Goal: Information Seeking & Learning: Find specific fact

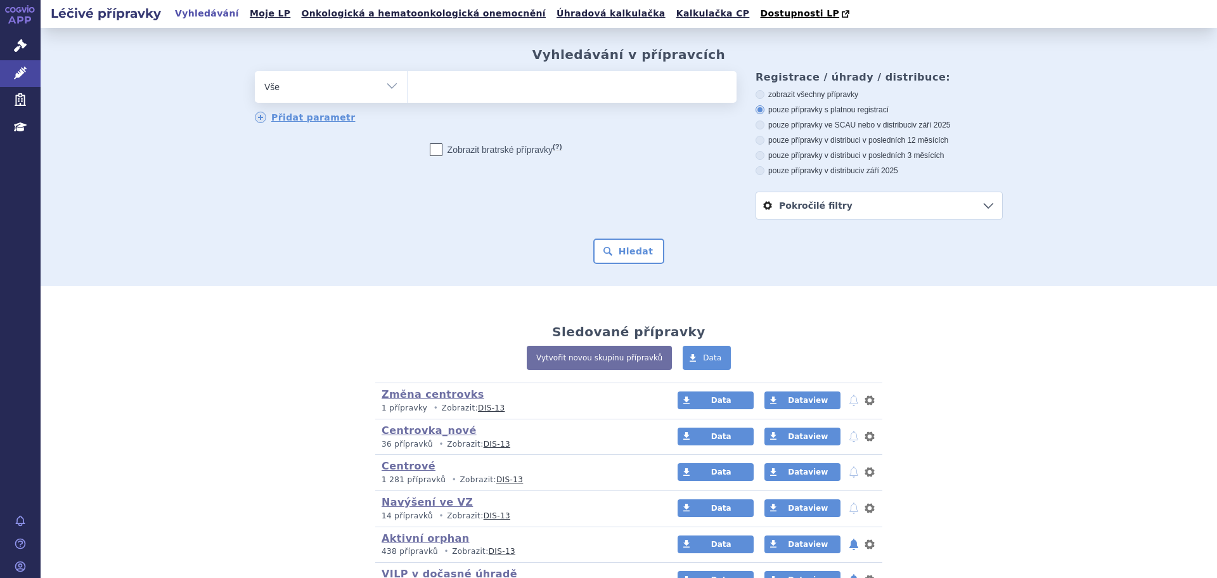
click at [417, 84] on input "search" at bounding box center [420, 85] width 7 height 16
type input "en"
type input "ent"
type input "entre"
type input "entres"
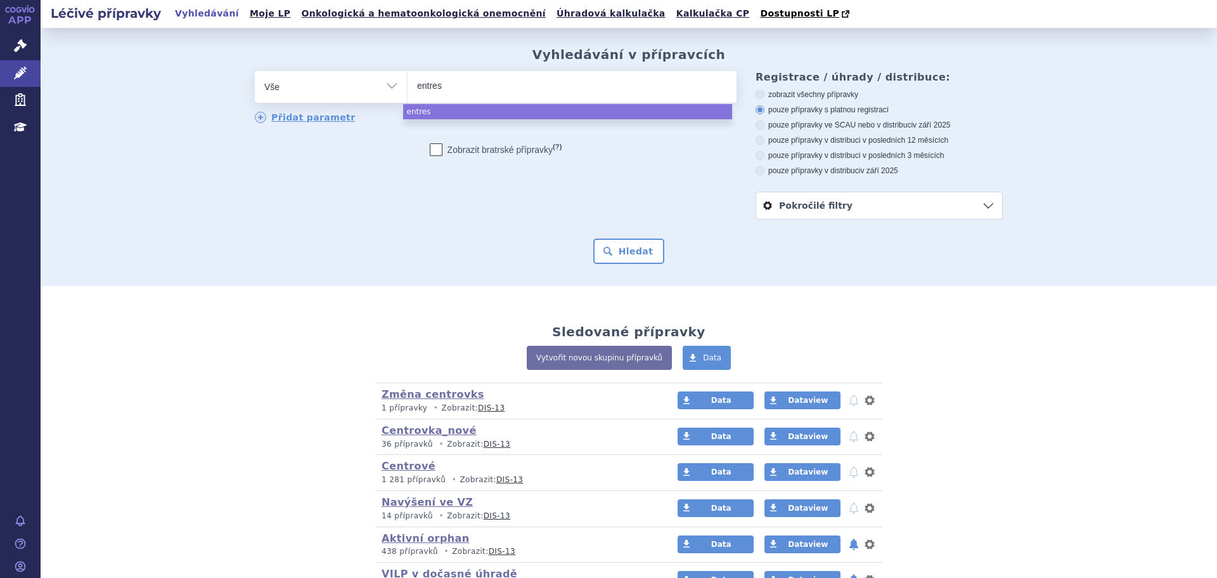
type input "entrest"
type input "entresto"
select select "entresto"
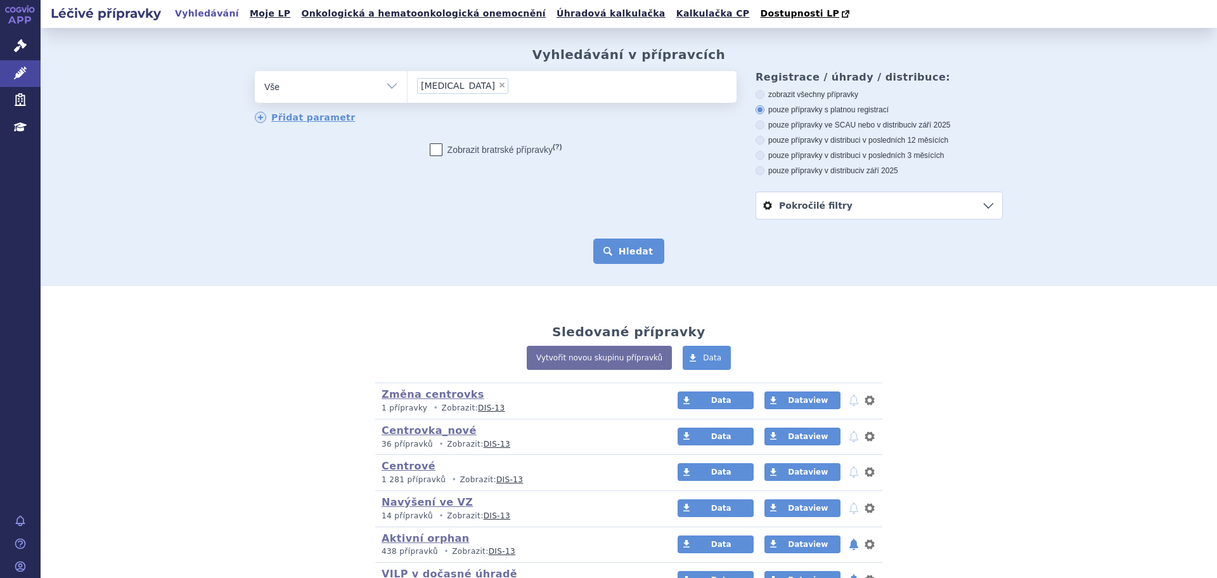
click at [625, 250] on button "Hledat" at bounding box center [629, 250] width 72 height 25
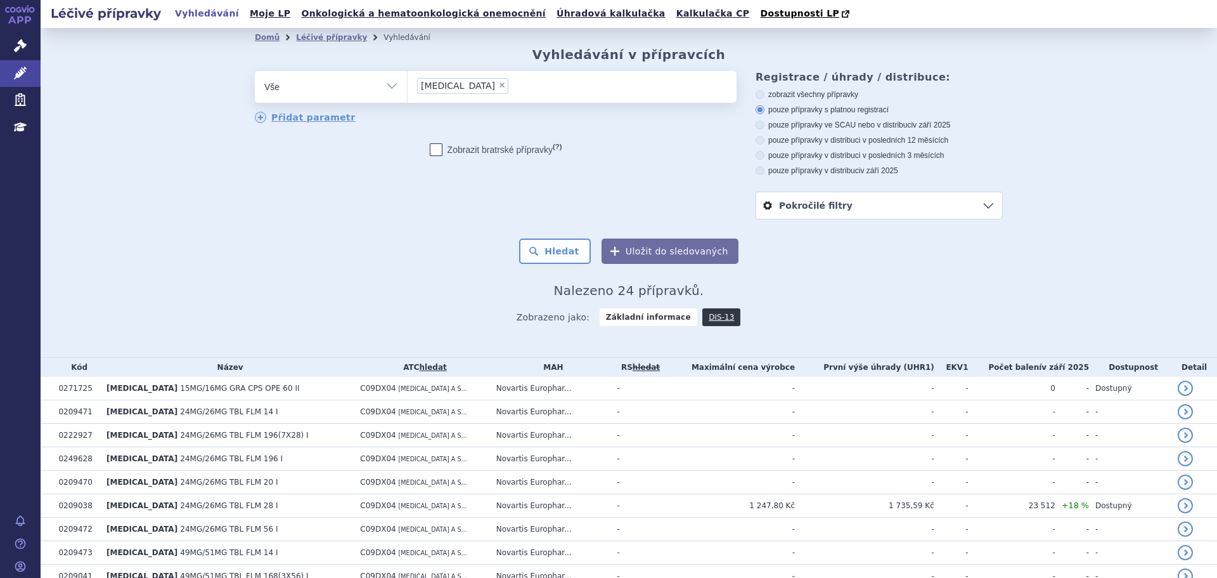
click at [318, 91] on select "Vše Přípravek/SUKL kód MAH VPOIS ATC/Aktivní látka Léková forma Síla" at bounding box center [331, 85] width 152 height 29
select select "filter-atc-group"
click at [255, 72] on select "Vše Přípravek/SUKL kód MAH VPOIS ATC/Aktivní látka Léková forma Síla" at bounding box center [331, 85] width 152 height 29
click at [464, 84] on ul at bounding box center [572, 84] width 329 height 27
click at [408, 84] on select at bounding box center [407, 86] width 1 height 32
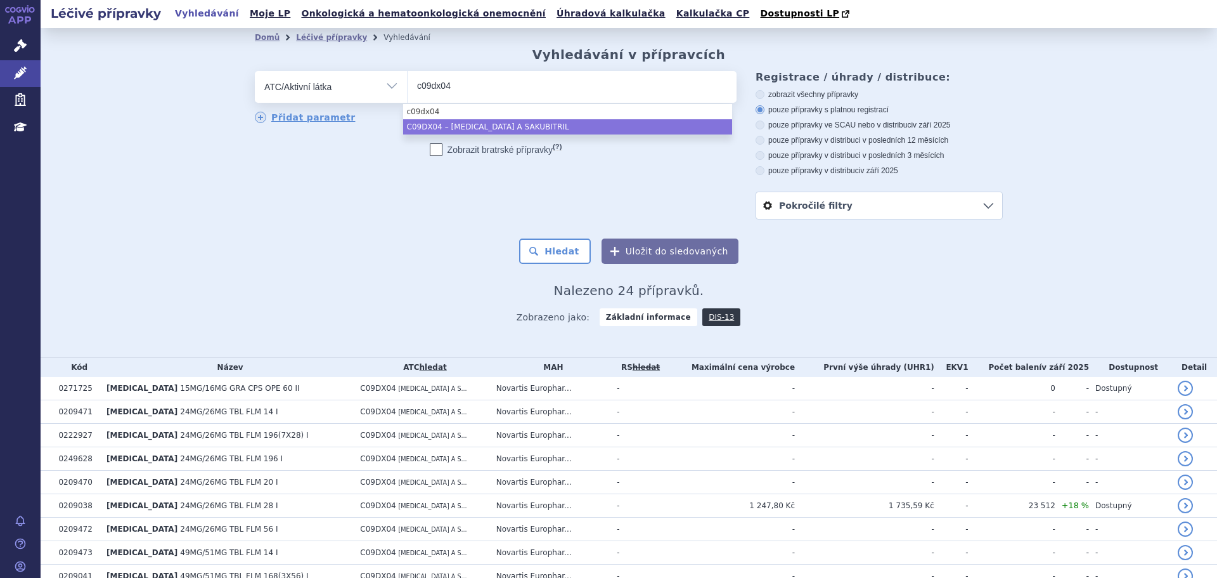
type input "c09dx04"
select select "C09DX04"
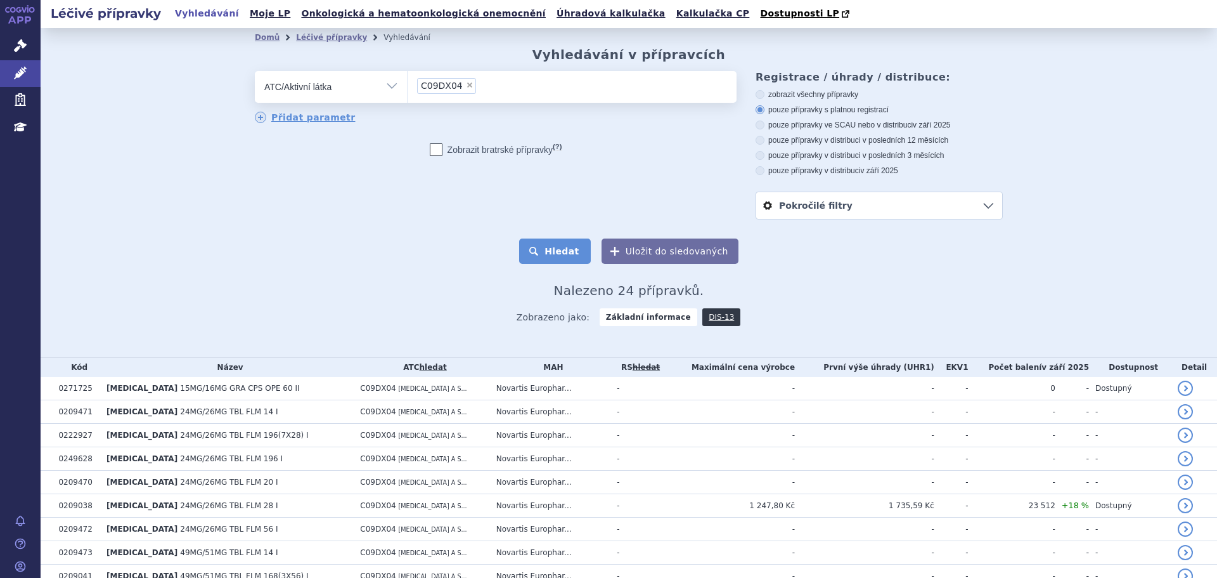
click at [545, 245] on button "Hledat" at bounding box center [555, 250] width 72 height 25
click at [466, 87] on span "×" at bounding box center [470, 85] width 8 height 8
click at [408, 87] on select "C09DX04" at bounding box center [407, 86] width 1 height 32
select select
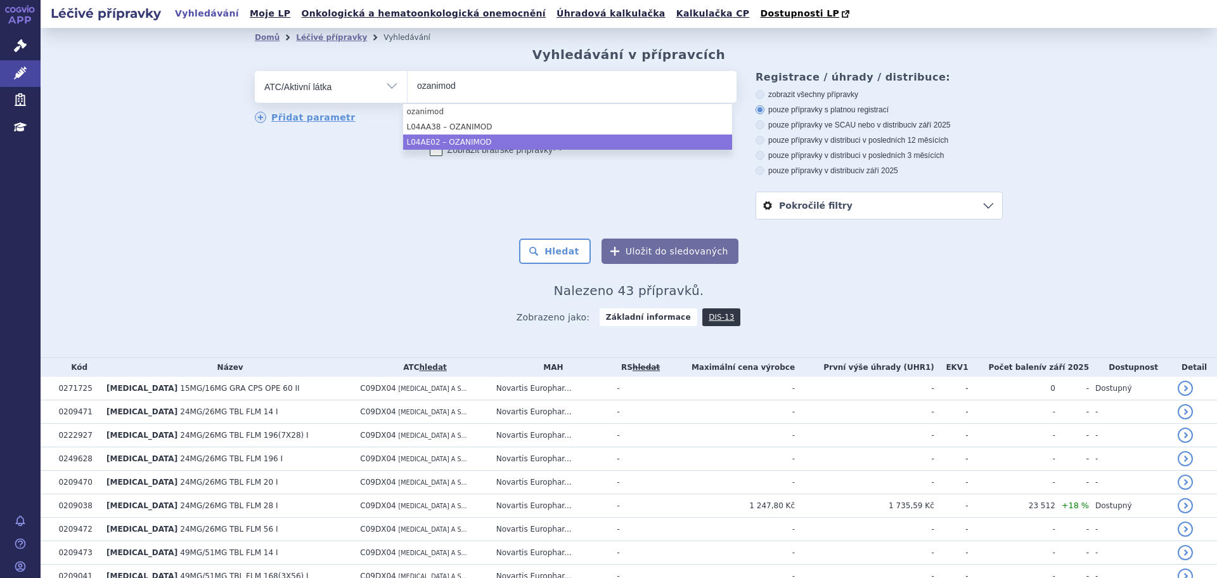
type input "ozanimod"
select select "L04AE02"
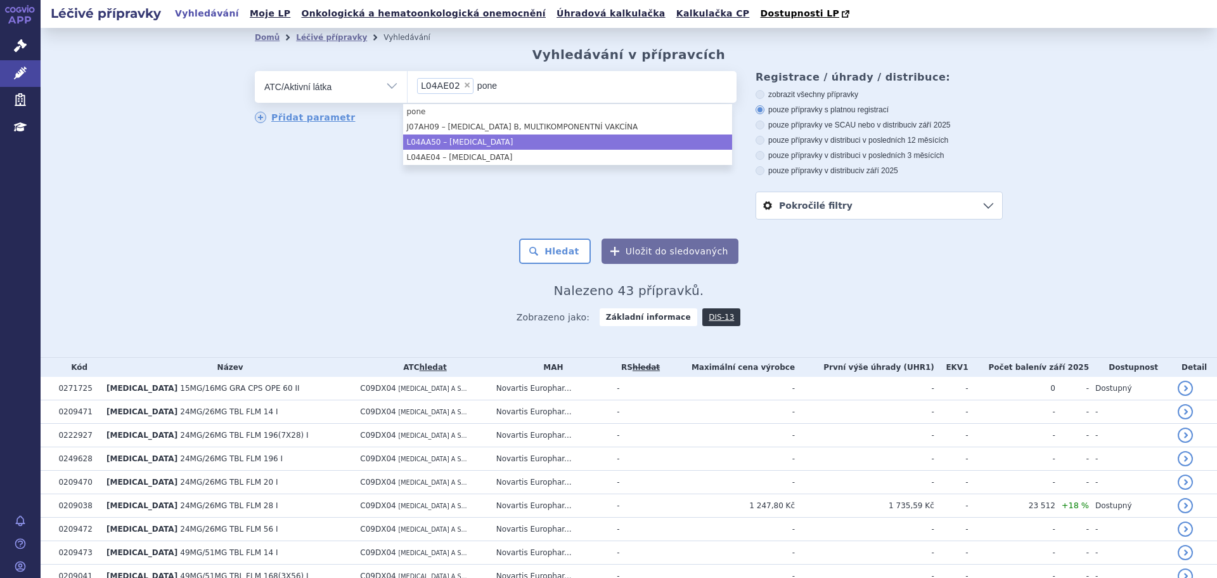
type input "pone"
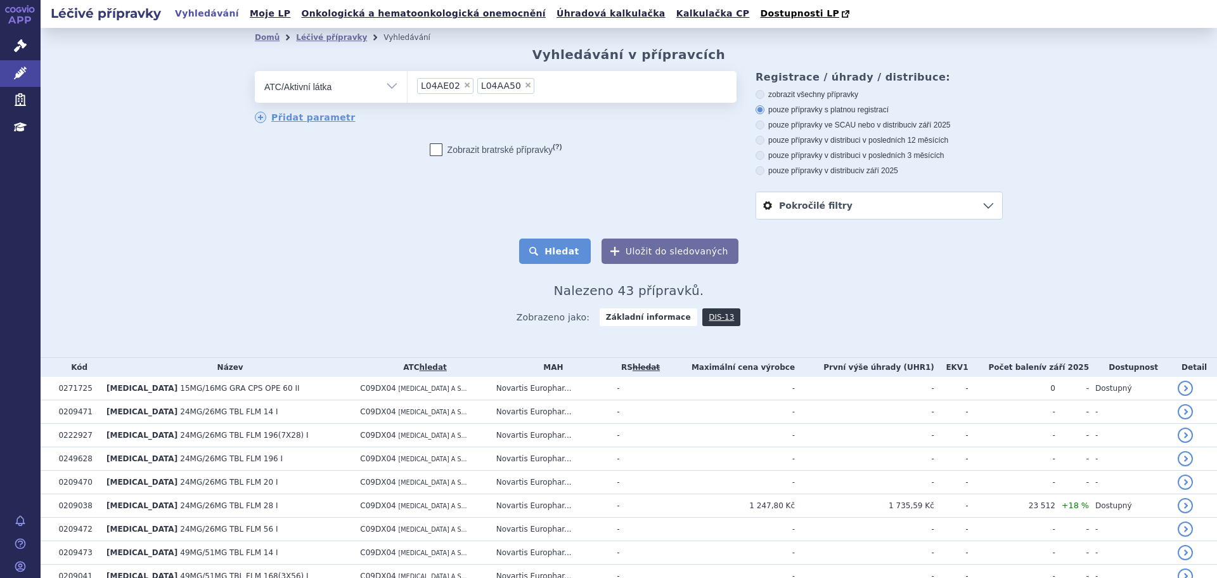
click at [583, 250] on button "Hledat" at bounding box center [555, 250] width 72 height 25
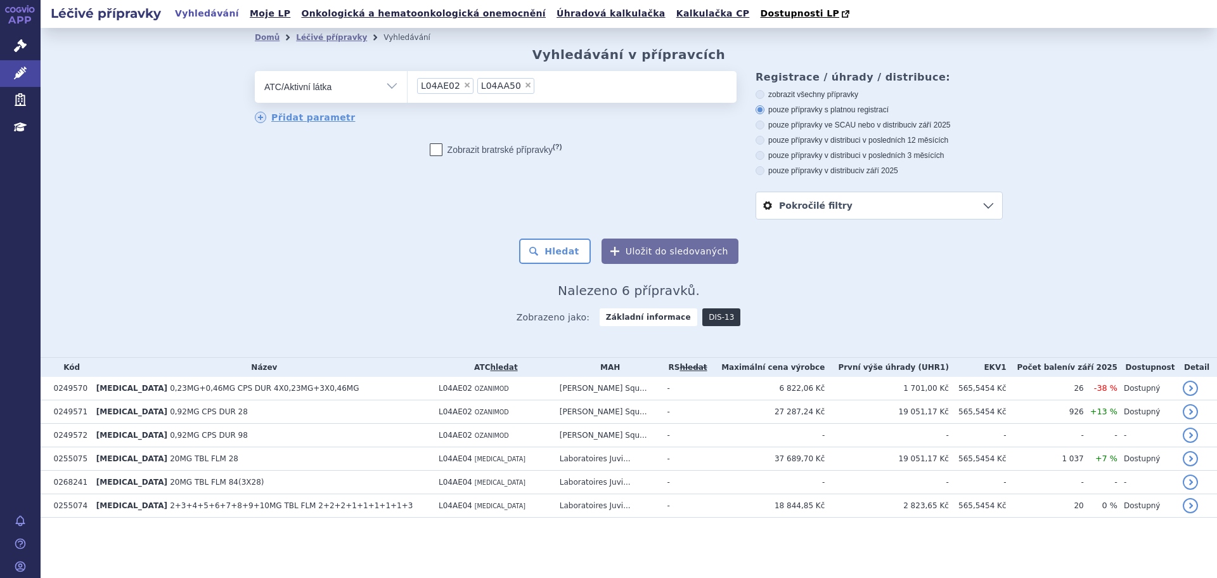
click at [721, 317] on link "DIS-13" at bounding box center [721, 317] width 38 height 18
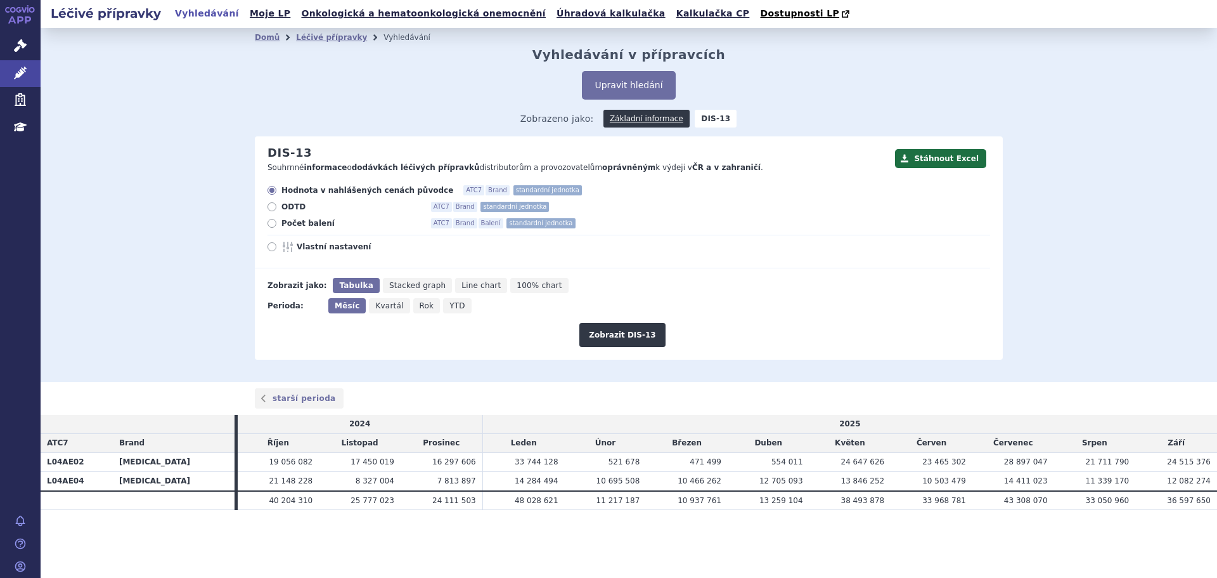
click at [323, 247] on span "Vlastní nastavení" at bounding box center [366, 247] width 139 height 10
click at [277, 247] on input "Vlastní nastavení" at bounding box center [273, 248] width 8 height 8
radio input "true"
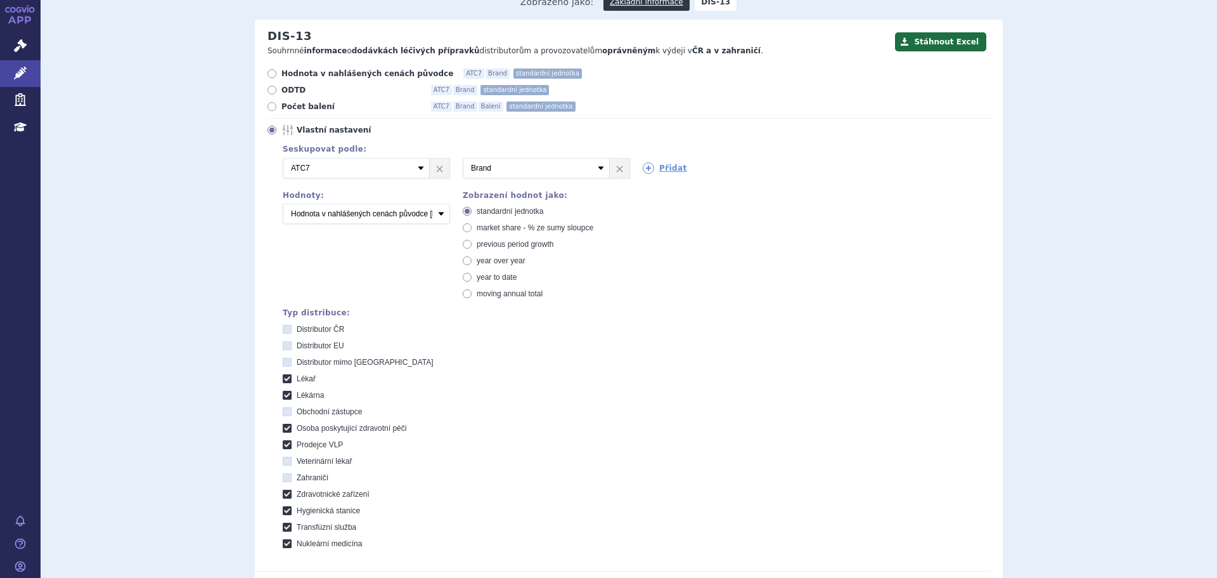
scroll to position [127, 0]
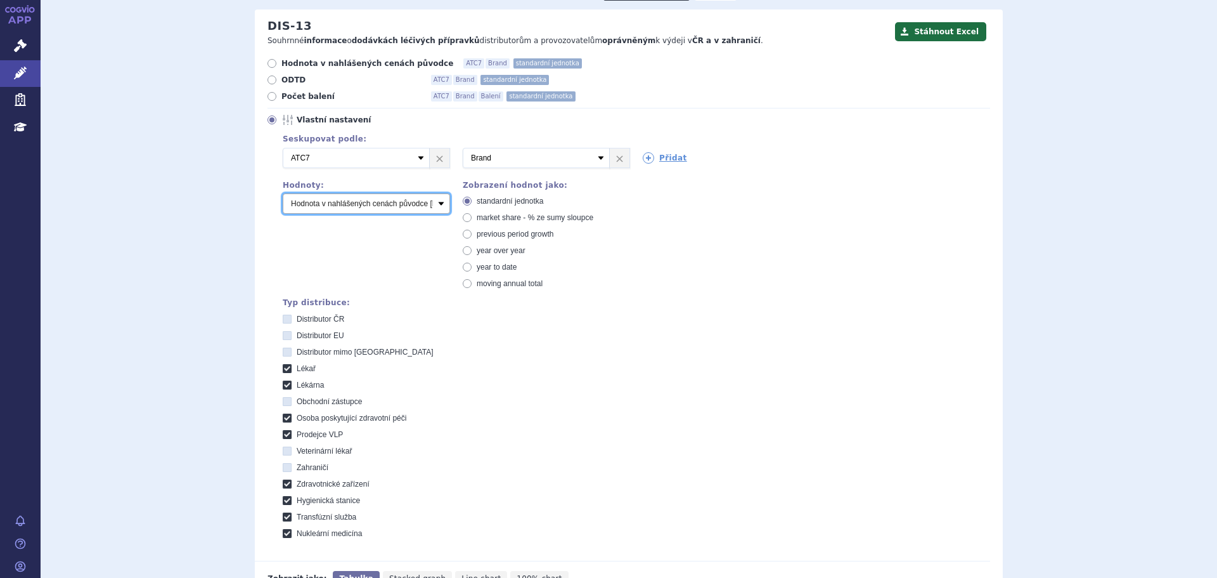
click at [419, 213] on select "Počet balení Hodnota v nahlášených cenách původce [DIS-13] Hodnota v maximálníc…" at bounding box center [366, 203] width 167 height 20
select select "scauMaxReimbursement1"
click at [283, 194] on select "Počet balení Hodnota v nahlášených cenách původce [DIS-13] Hodnota v maximálníc…" at bounding box center [366, 203] width 167 height 20
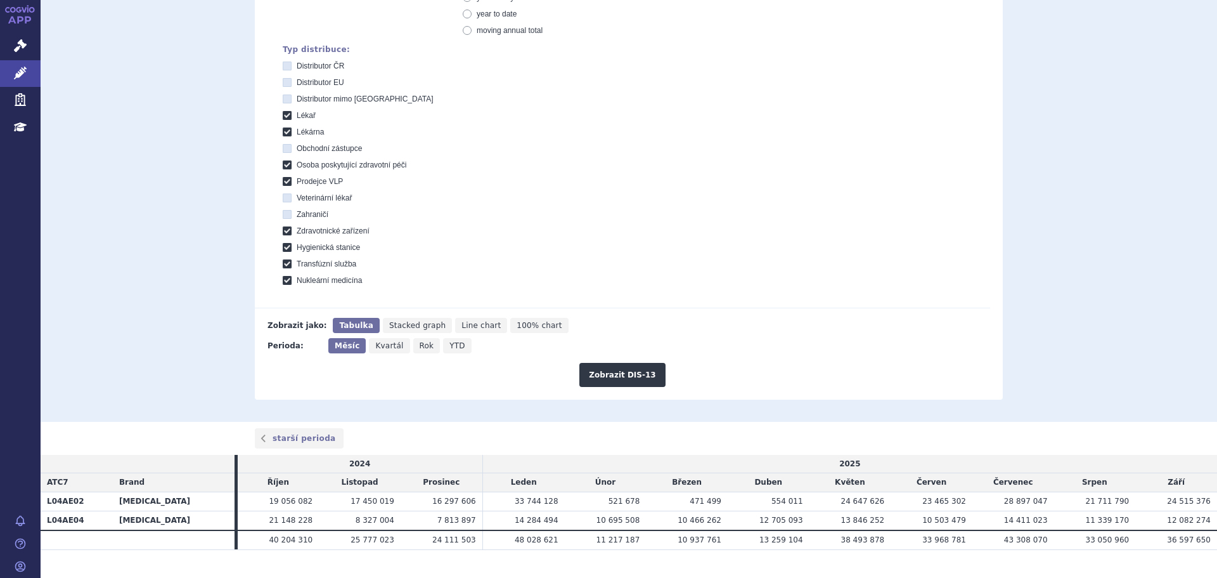
scroll to position [380, 0]
click at [611, 372] on button "Zobrazit DIS-13" at bounding box center [622, 374] width 86 height 24
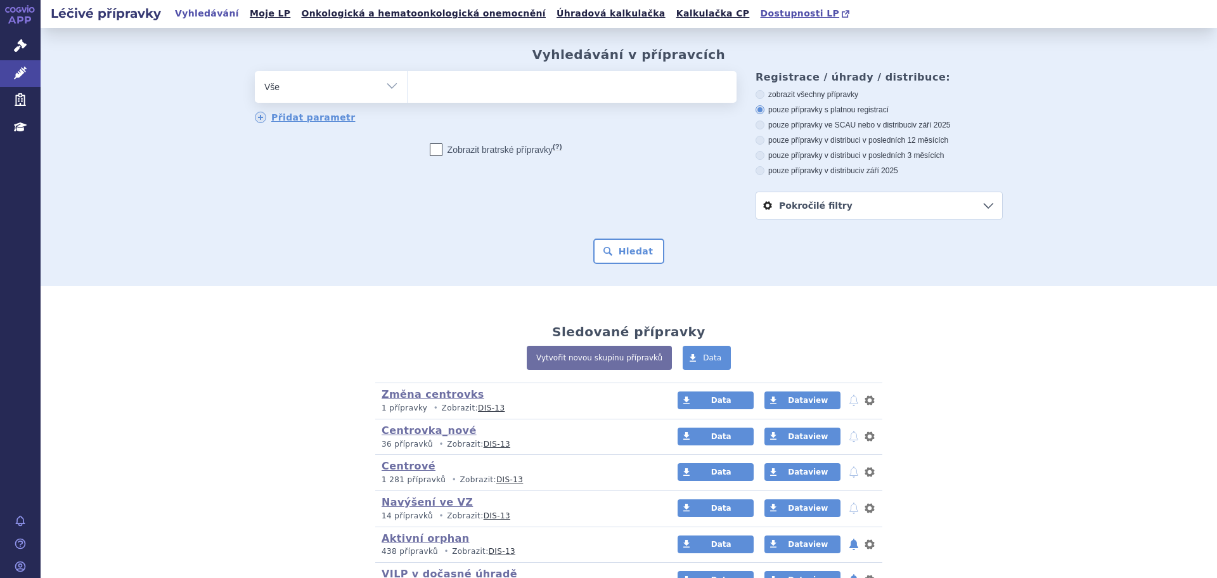
click at [760, 15] on span "Dostupnosti LP" at bounding box center [799, 13] width 79 height 10
click at [29, 51] on link "Správní řízení" at bounding box center [20, 46] width 41 height 27
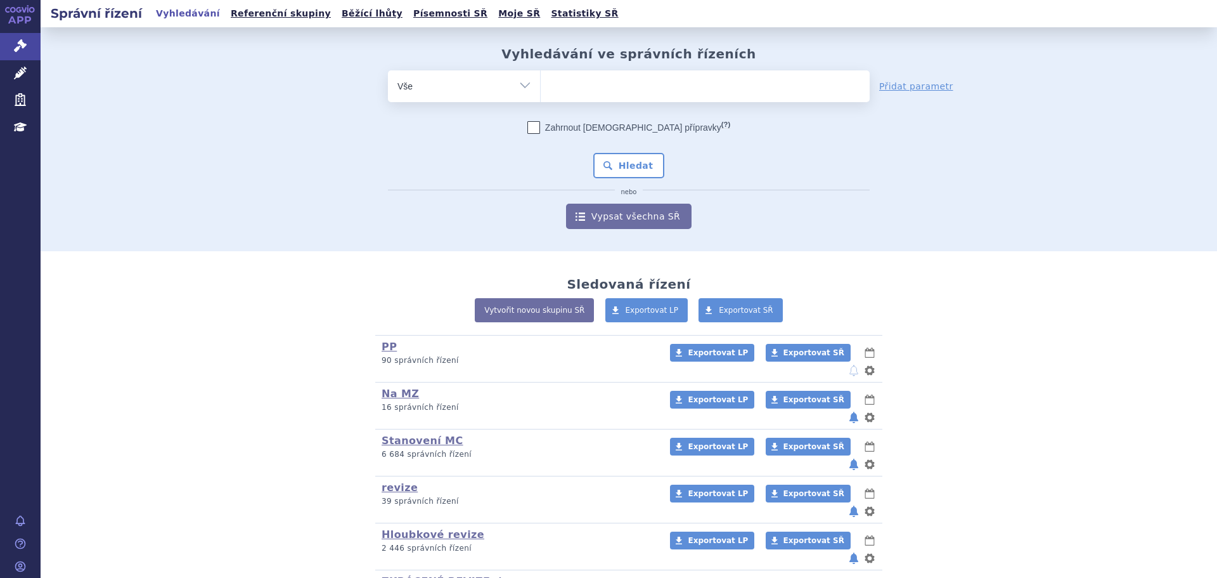
click at [635, 91] on ul at bounding box center [705, 83] width 329 height 27
click at [541, 91] on select at bounding box center [540, 86] width 1 height 32
type input "cos"
type input "cosen"
type input "cosent"
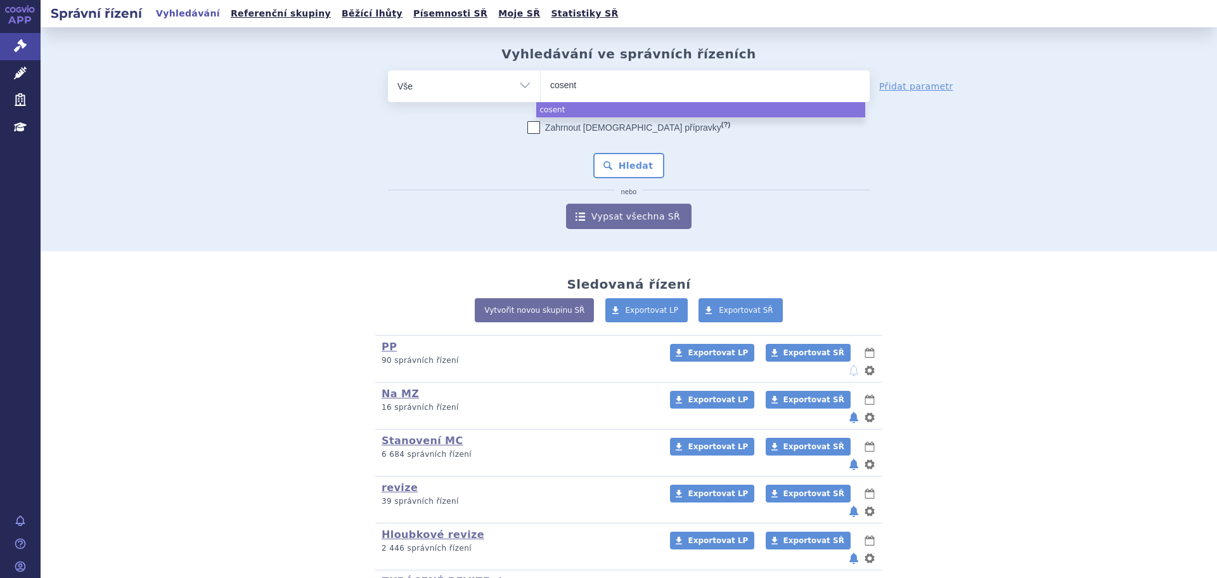
type input "cosenty"
type input "[MEDICAL_DATA]"
select select "[MEDICAL_DATA]"
click at [632, 163] on button "Hledat" at bounding box center [629, 165] width 72 height 25
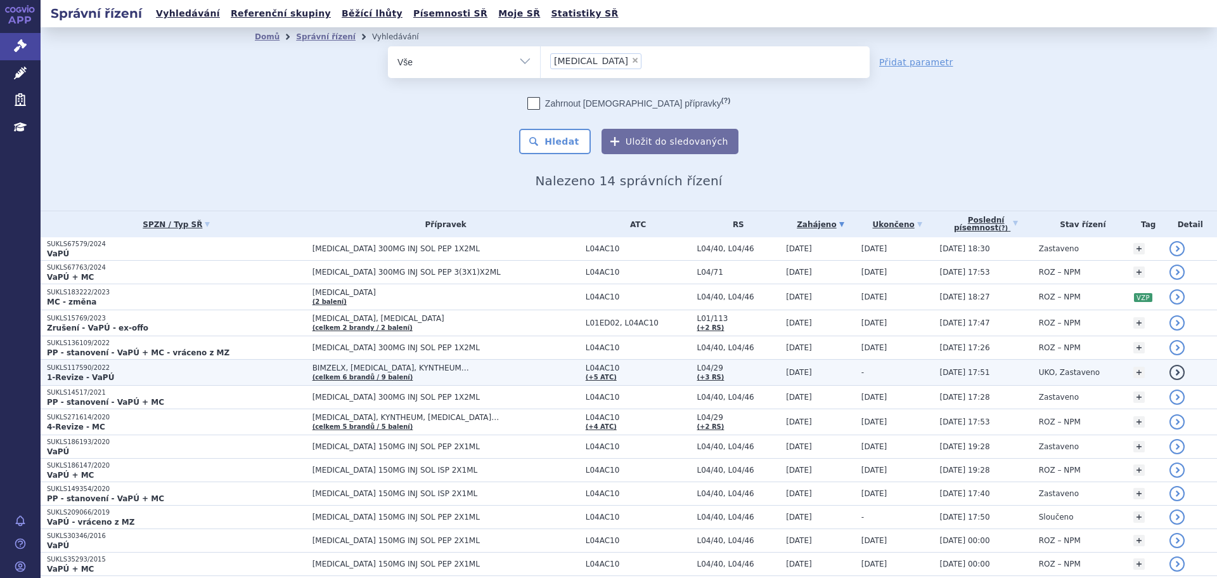
click at [207, 371] on p "SUKLS117590/2022" at bounding box center [176, 367] width 259 height 9
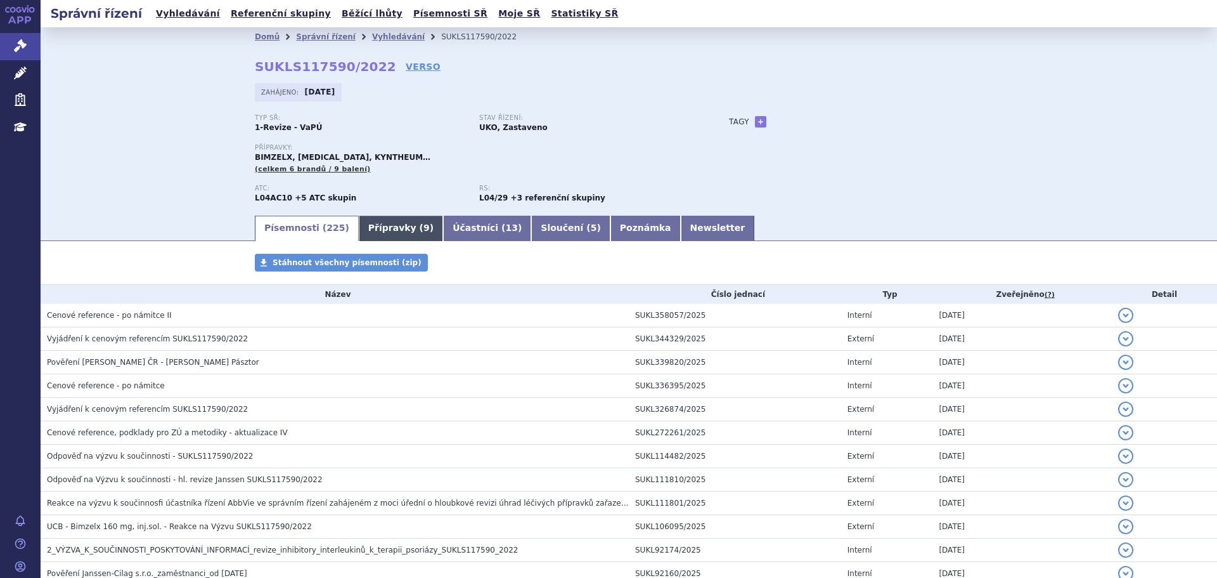
click at [378, 220] on link "Přípravky ( 9 )" at bounding box center [401, 228] width 84 height 25
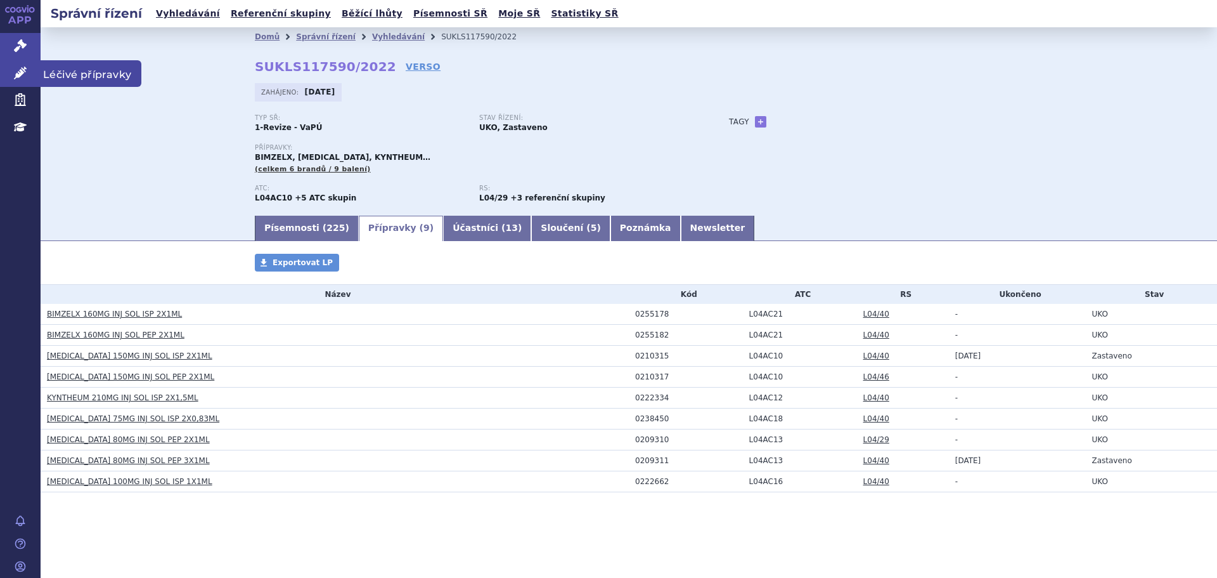
click at [17, 85] on link "Léčivé přípravky" at bounding box center [20, 73] width 41 height 27
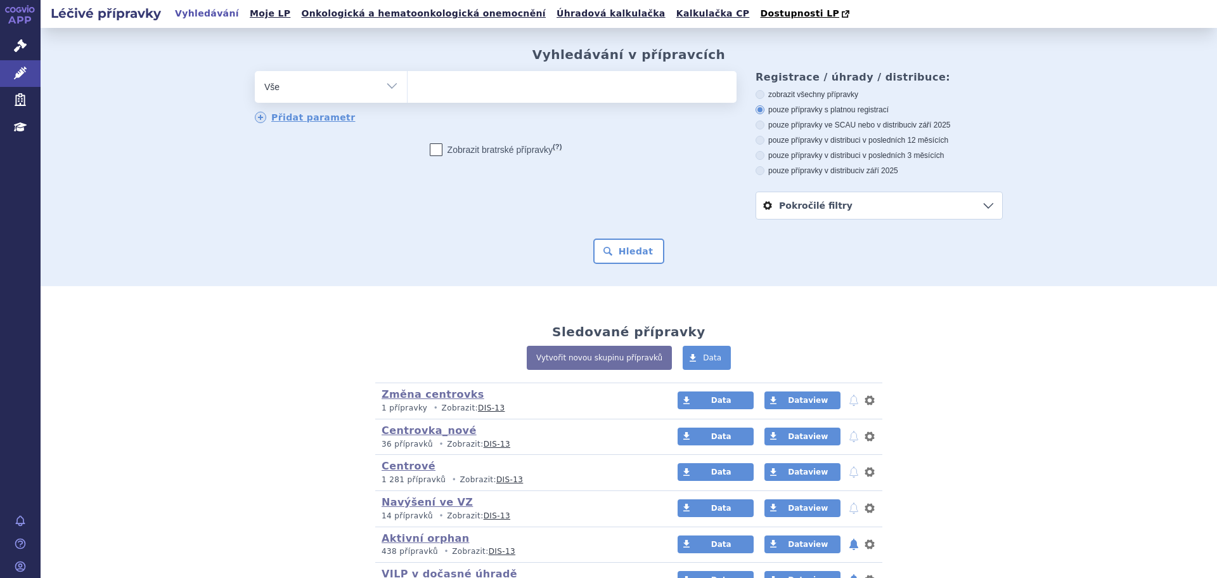
click at [342, 90] on select "Vše Přípravek/SUKL kód MAH VPOIS ATC/Aktivní látka Léková forma Síla" at bounding box center [331, 85] width 152 height 29
click at [255, 72] on select "Vše Přípravek/SUKL kód MAH VPOIS ATC/Aktivní látka Léková forma Síla" at bounding box center [331, 85] width 152 height 29
click at [507, 78] on ul at bounding box center [572, 84] width 329 height 27
click at [408, 78] on select at bounding box center [407, 86] width 1 height 32
drag, startPoint x: 329, startPoint y: 86, endPoint x: 332, endPoint y: 77, distance: 10.0
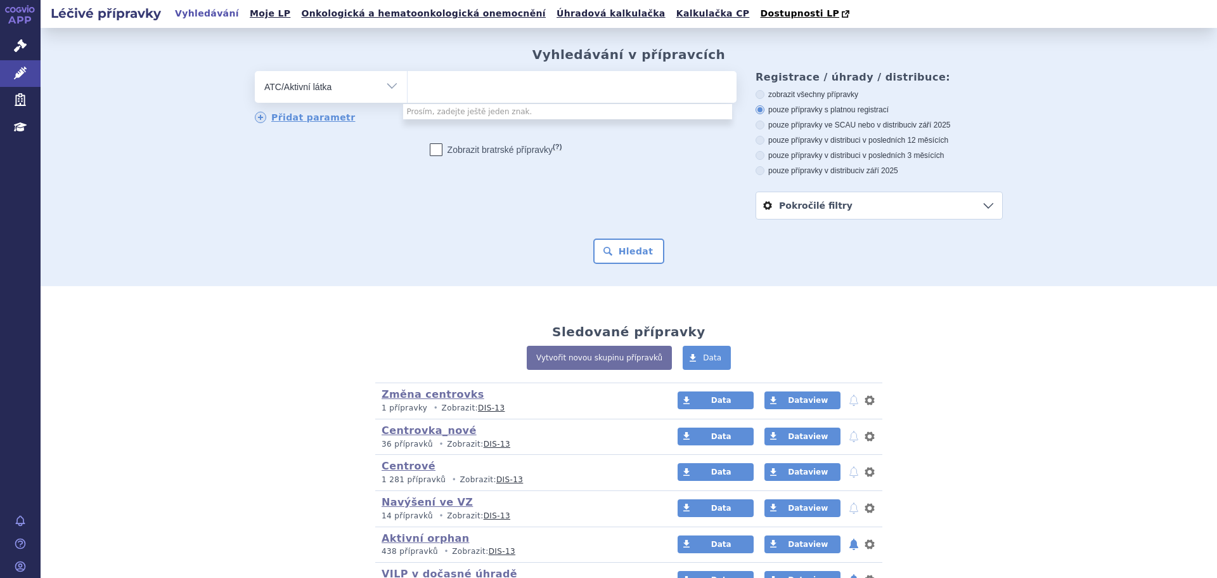
click at [332, 80] on select "Vše Přípravek/SUKL kód MAH VPOIS ATC/Aktivní látka Léková forma Síla" at bounding box center [331, 85] width 152 height 29
select select "filter-all"
click at [255, 72] on select "Vše Přípravek/SUKL kód MAH VPOIS ATC/Aktivní látka Léková forma Síla" at bounding box center [331, 85] width 152 height 29
click at [443, 96] on ul at bounding box center [572, 84] width 329 height 27
click at [408, 96] on select at bounding box center [407, 86] width 1 height 32
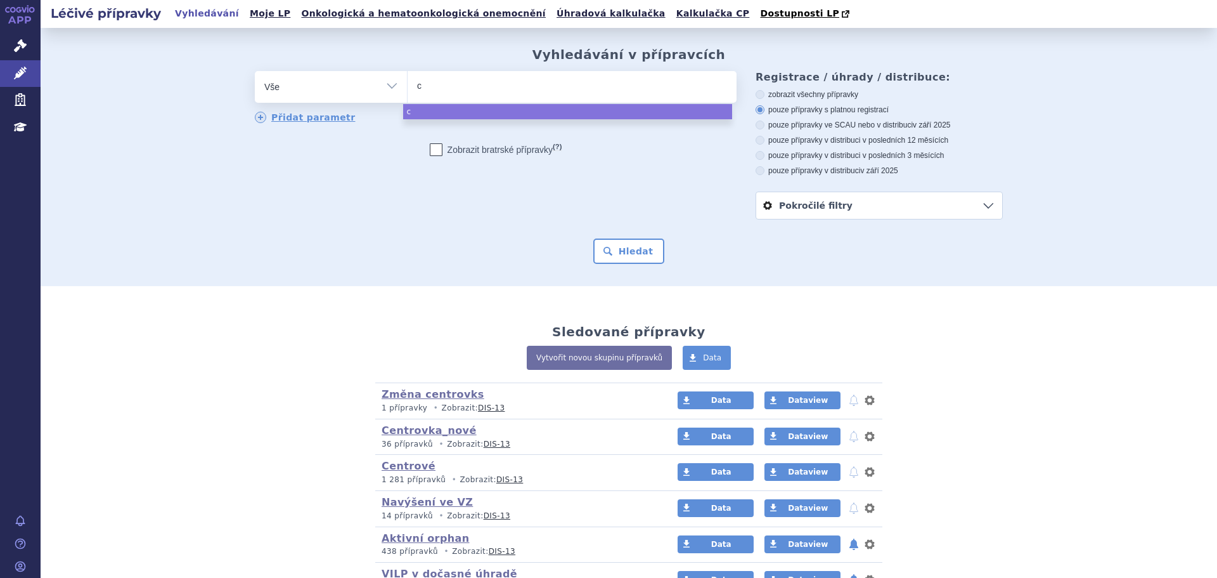
type input "co"
type input "cose"
type input "cosen"
type input "cosenty"
type input "[MEDICAL_DATA]"
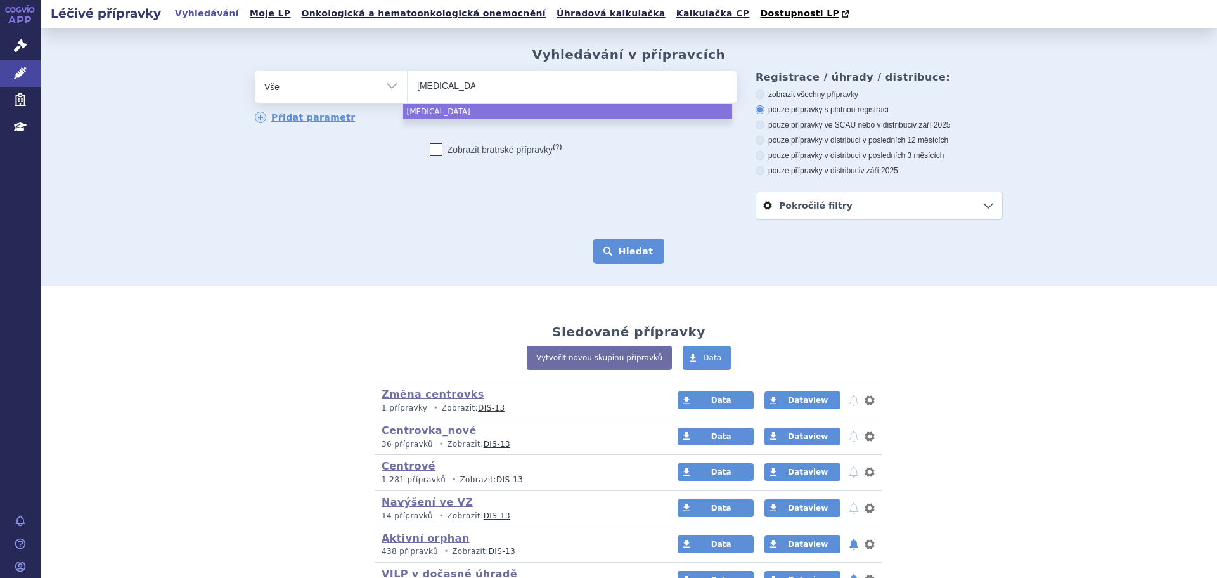
select select "[MEDICAL_DATA]"
click at [603, 251] on button "Hledat" at bounding box center [629, 250] width 72 height 25
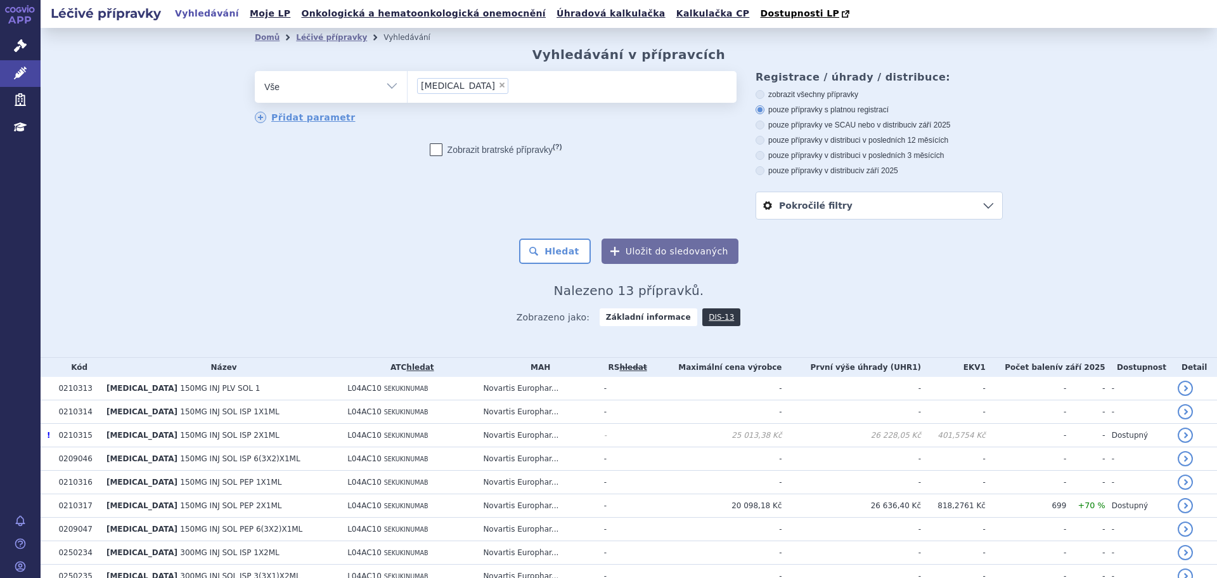
click at [625, 89] on ul "× [MEDICAL_DATA]" at bounding box center [572, 85] width 329 height 28
click at [408, 89] on select "[MEDICAL_DATA]" at bounding box center [407, 86] width 1 height 32
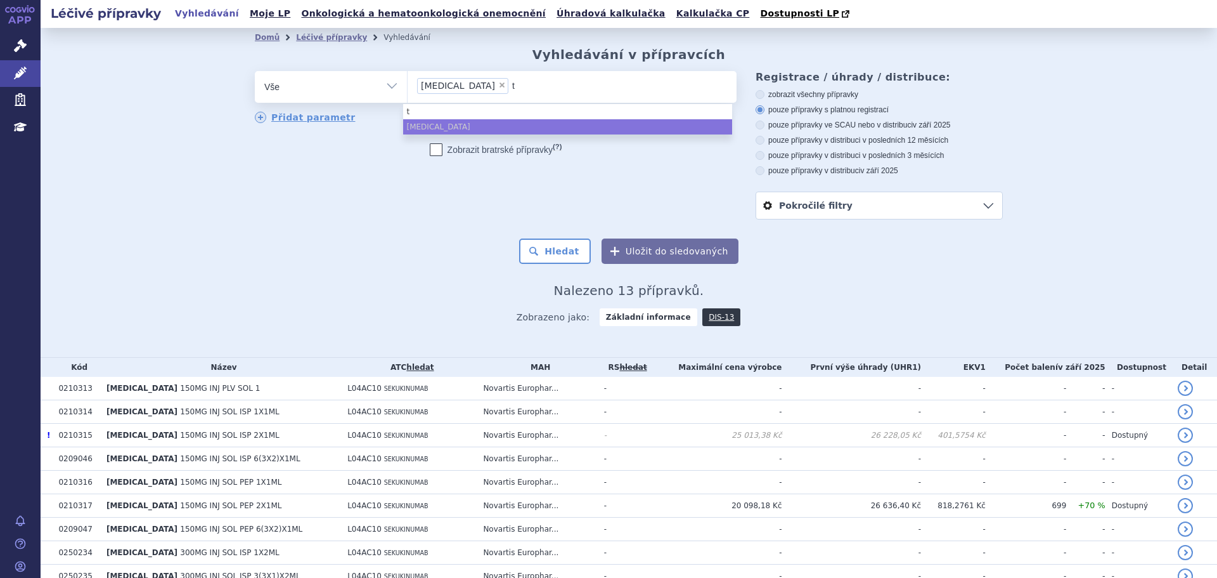
type input "ta"
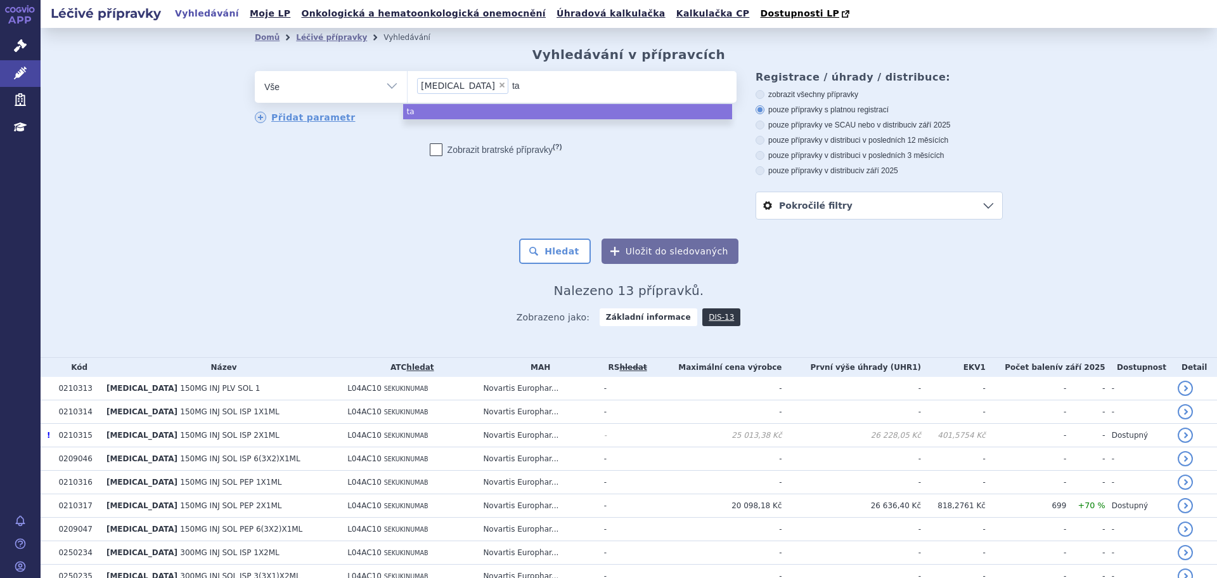
type input "tal"
type input "talt"
type input "[MEDICAL_DATA]"
click at [598, 155] on div "Zobrazit [DEMOGRAPHIC_DATA] přípravky (?)" at bounding box center [496, 149] width 482 height 13
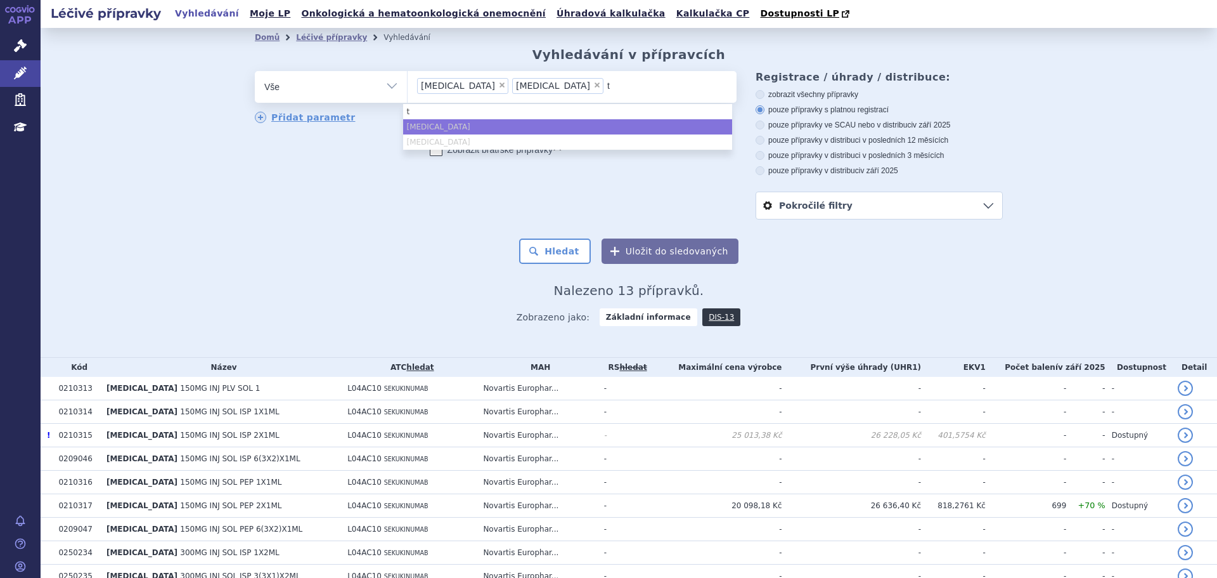
type input "tr"
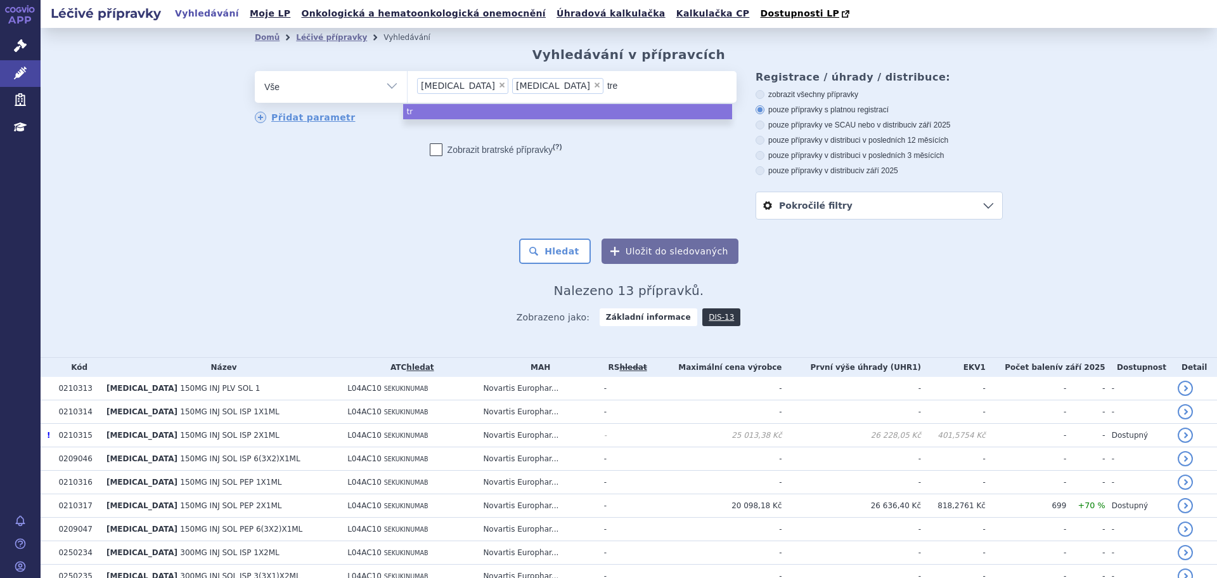
type input "trem"
type input "tremf"
type input "tremfy"
type input "[MEDICAL_DATA]"
type input "bim"
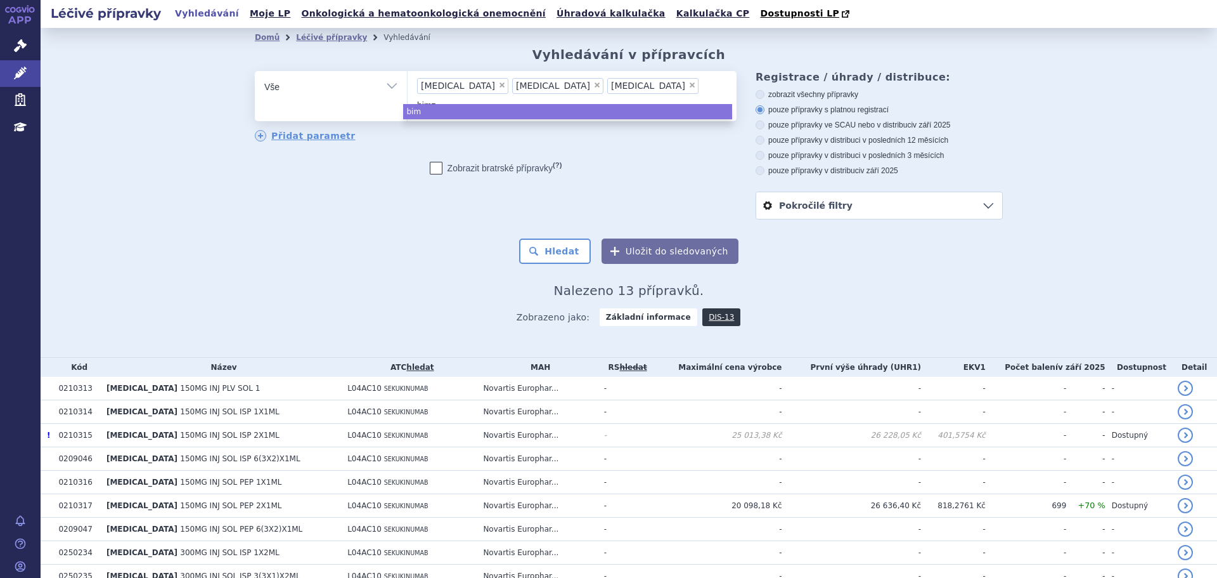
type input "bimze"
type input "bimzel"
type input "bimzelx"
type input "sk"
type input "sky"
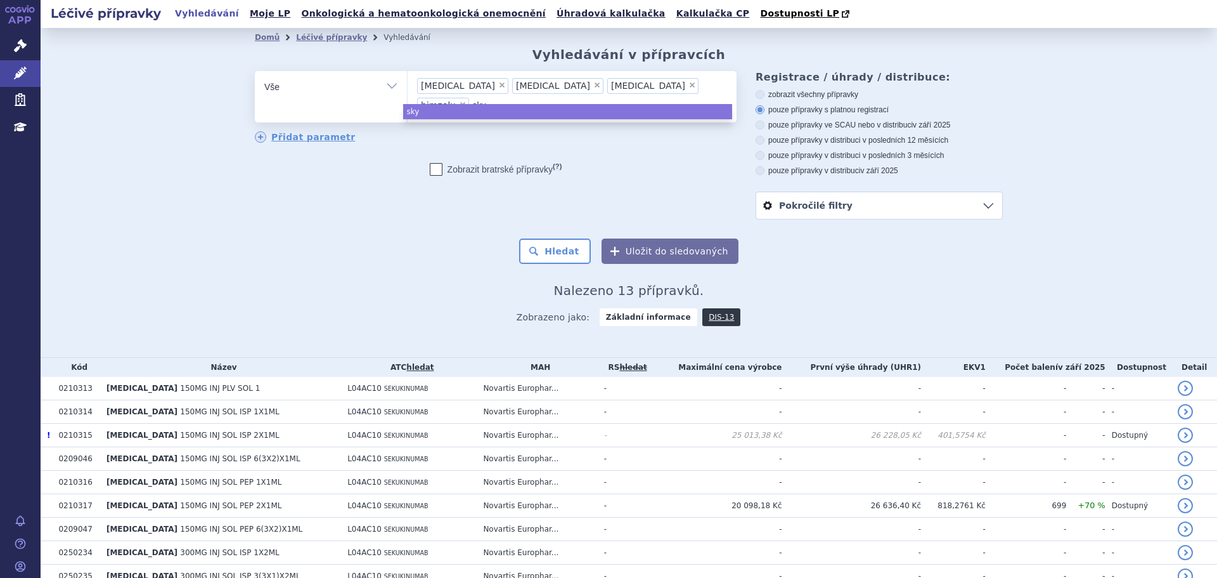
type input "skyr"
type input "skyri"
type input "[MEDICAL_DATA]"
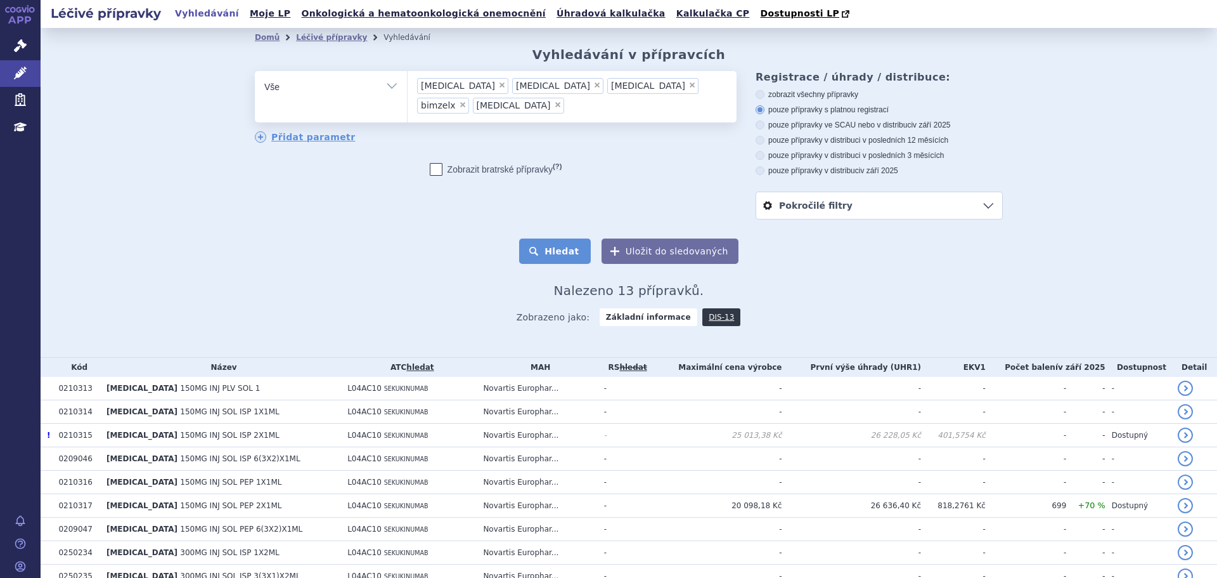
click at [568, 249] on button "Hledat" at bounding box center [555, 250] width 72 height 25
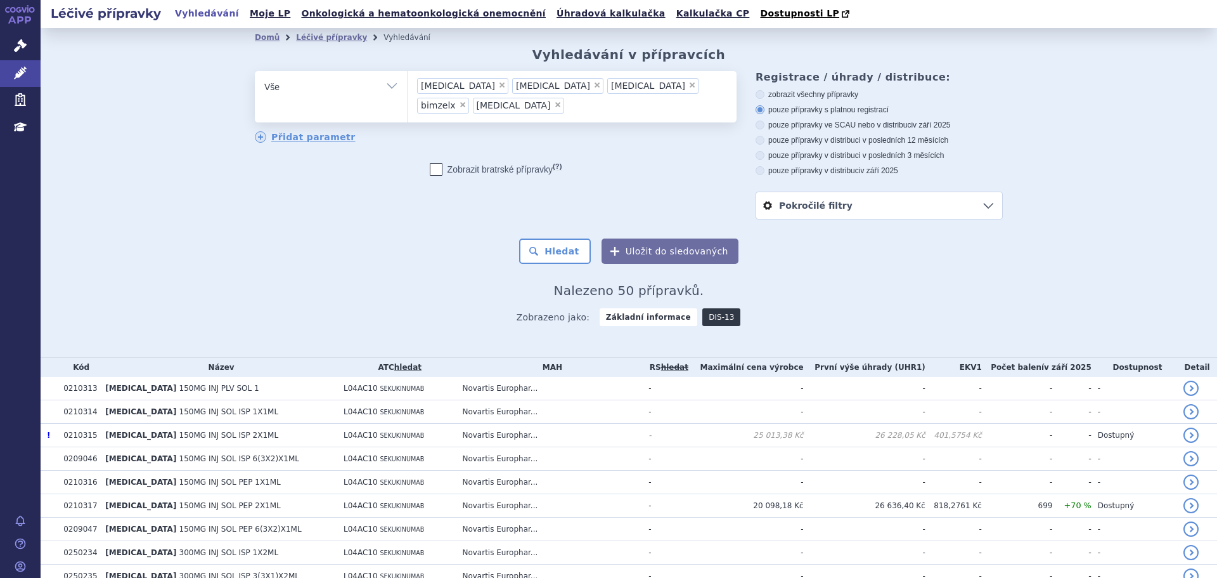
click at [706, 318] on link "DIS-13" at bounding box center [721, 317] width 38 height 18
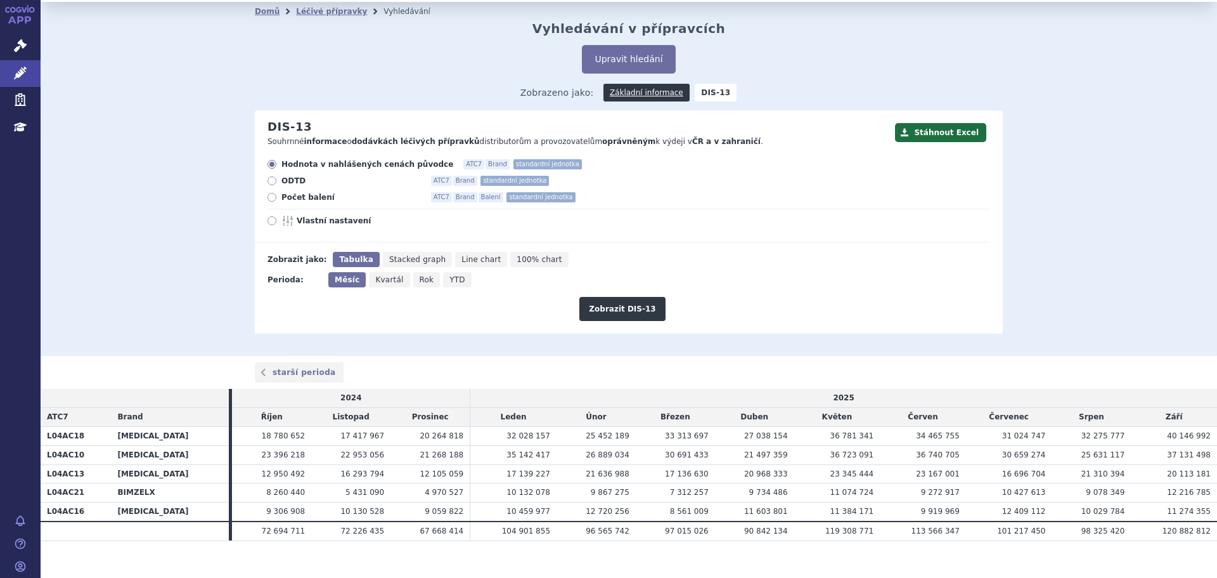
scroll to position [41, 0]
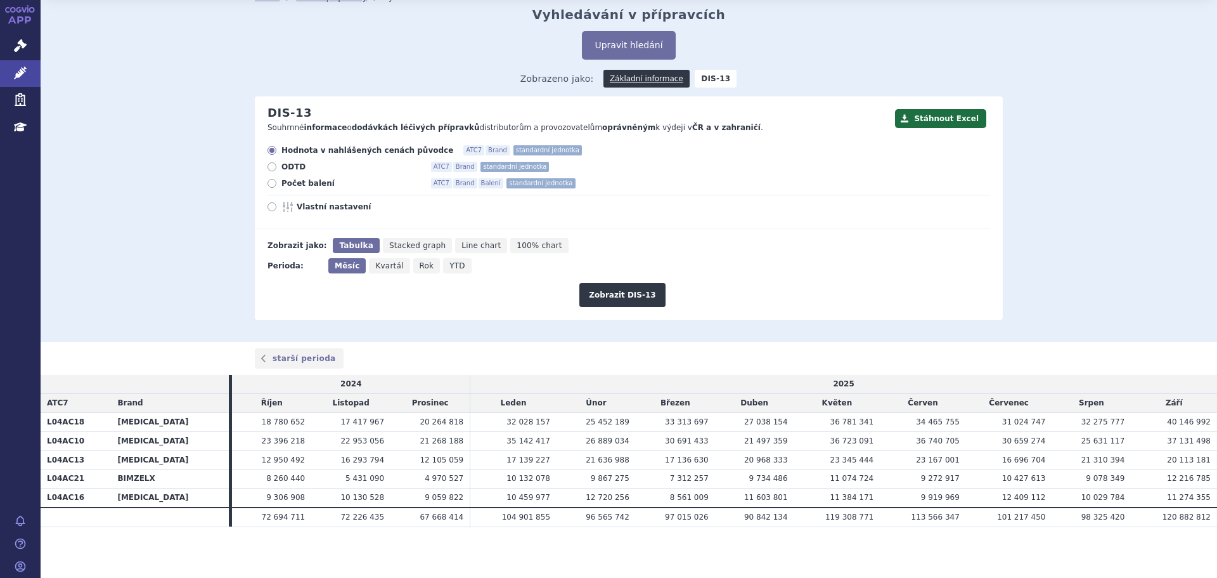
click at [301, 205] on span "Vlastní nastavení" at bounding box center [366, 207] width 139 height 10
click at [277, 205] on input "Vlastní nastavení" at bounding box center [273, 208] width 8 height 8
radio input "true"
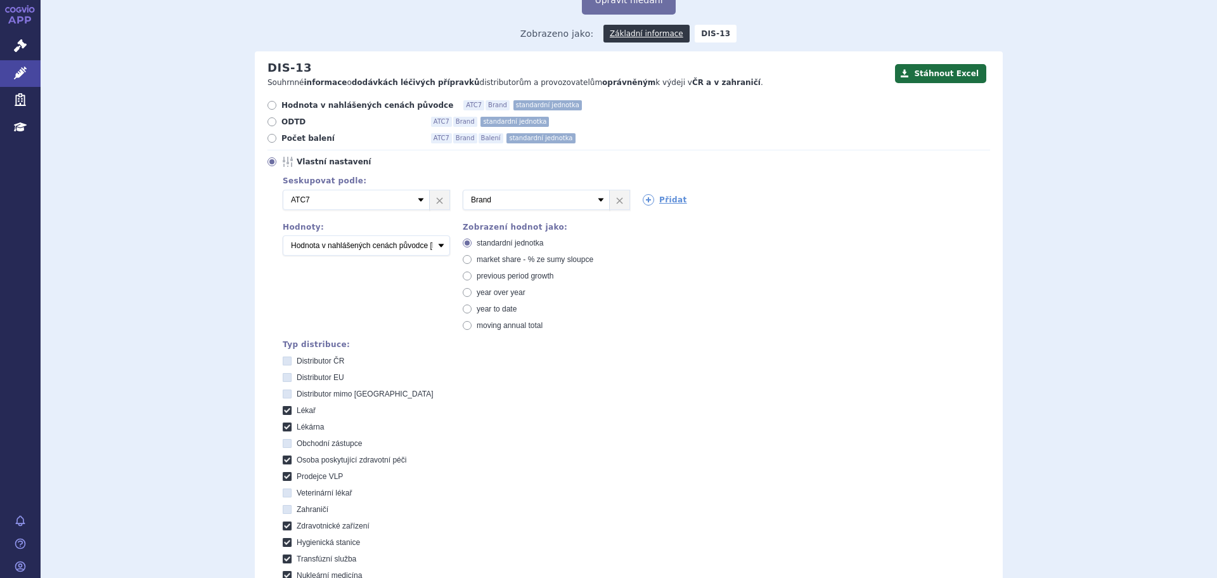
scroll to position [104, 0]
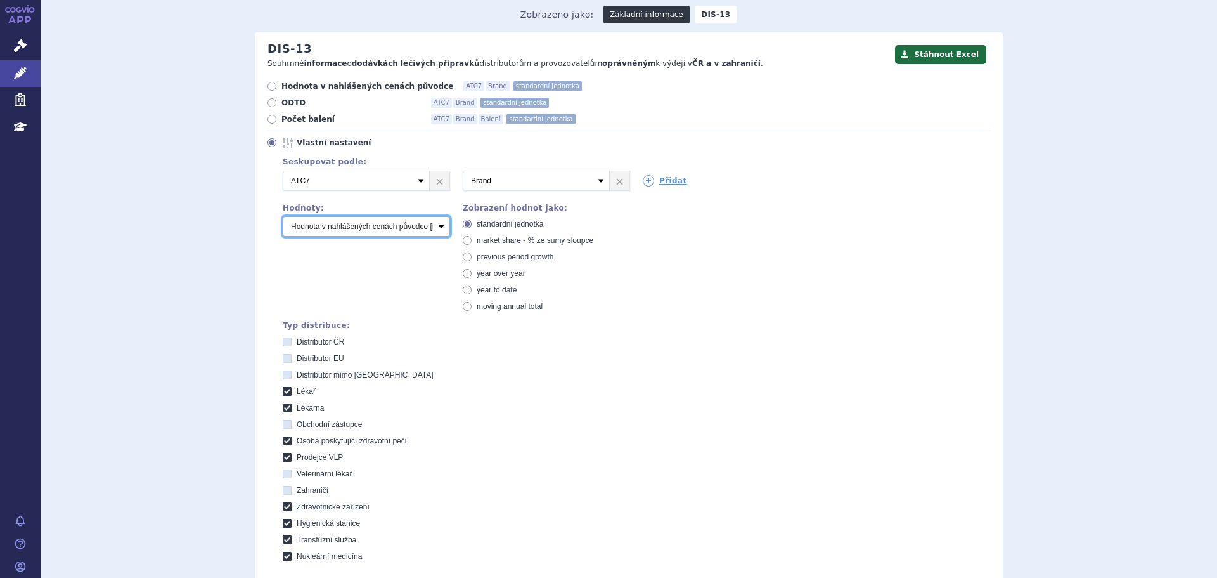
click at [333, 224] on select "Počet balení Hodnota v nahlášených cenách původce [DIS-13] Hodnota v maximálníc…" at bounding box center [366, 226] width 167 height 20
select select "scauUtddPerPackage1"
click at [283, 217] on select "Počet balení Hodnota v nahlášených cenách původce [DIS-13] Hodnota v maximálníc…" at bounding box center [366, 226] width 167 height 20
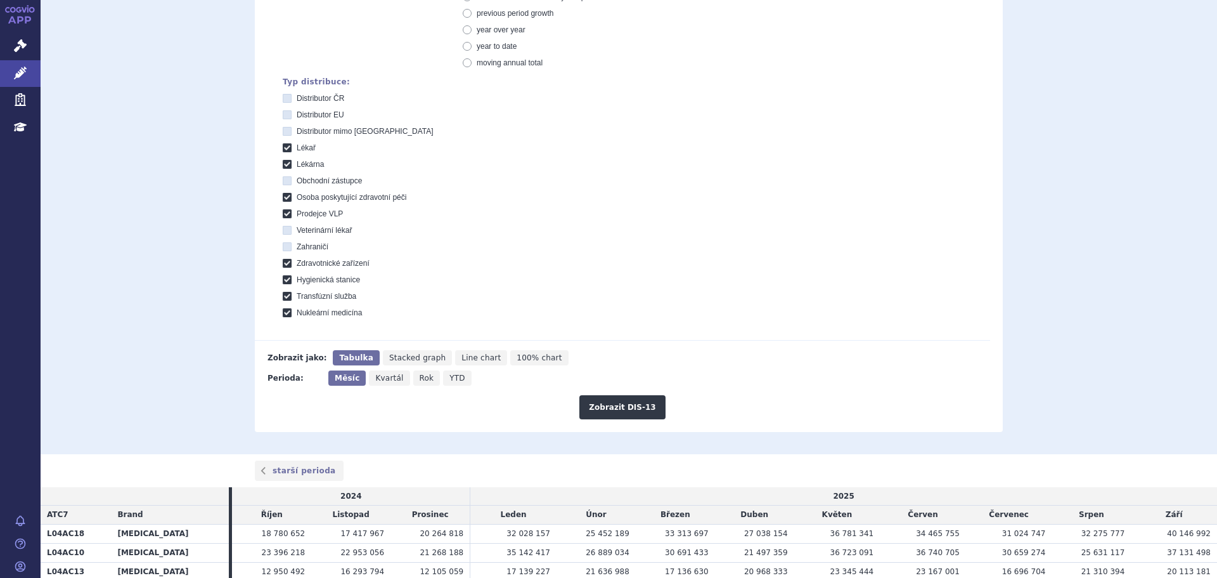
scroll to position [358, 0]
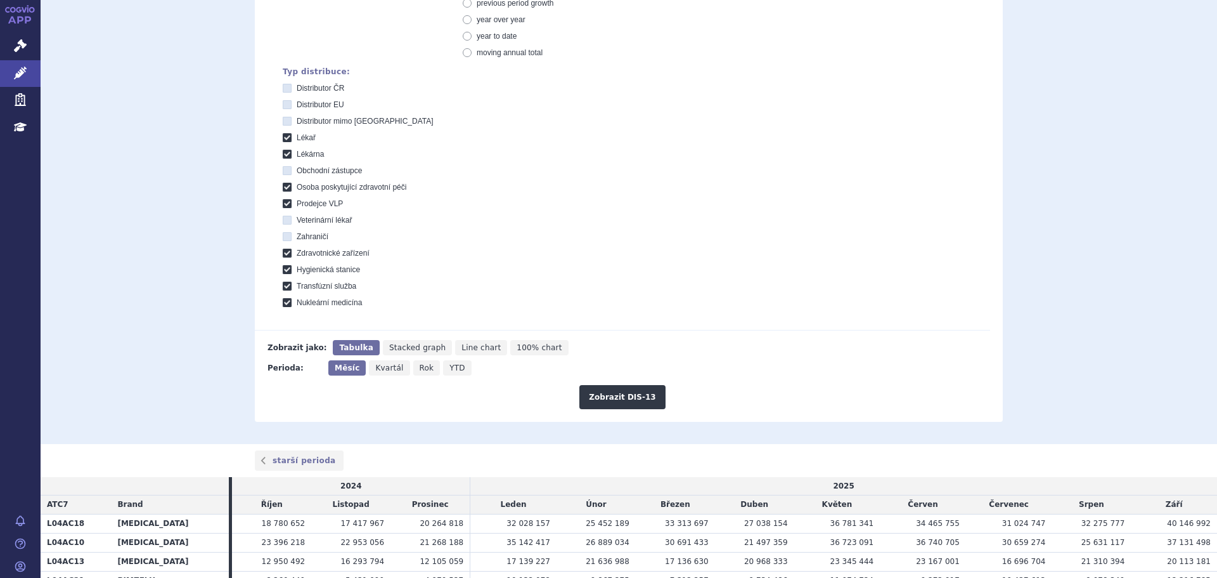
click at [380, 368] on span "Kvartál" at bounding box center [389, 367] width 28 height 9
click at [377, 368] on input "Kvartál" at bounding box center [373, 364] width 8 height 8
radio input "true"
click at [630, 395] on button "Zobrazit DIS-13" at bounding box center [622, 397] width 86 height 24
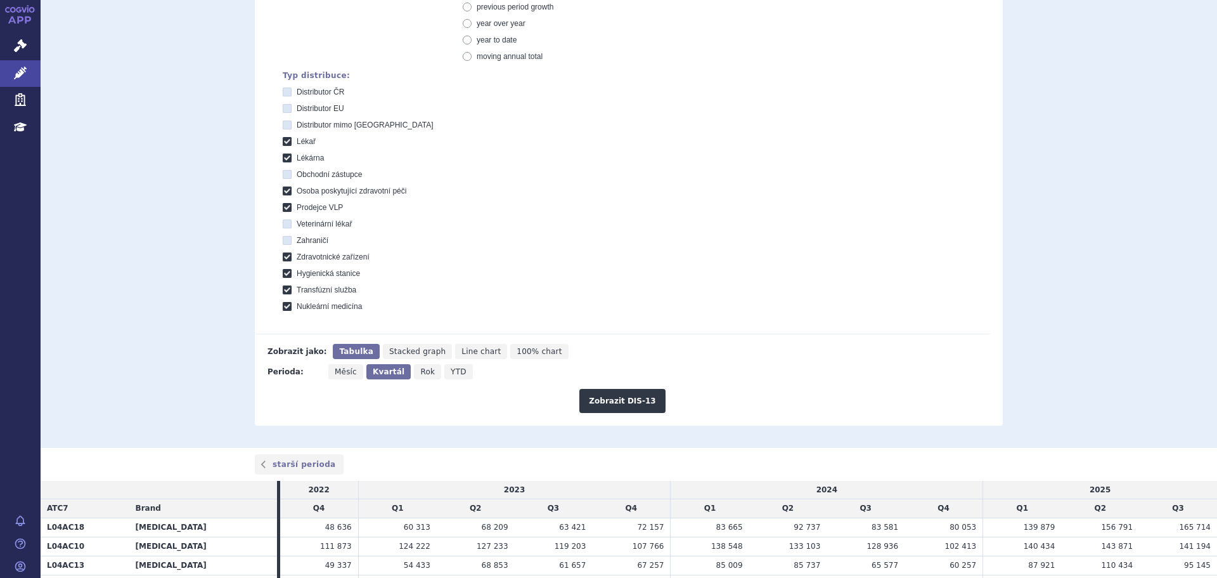
scroll to position [460, 0]
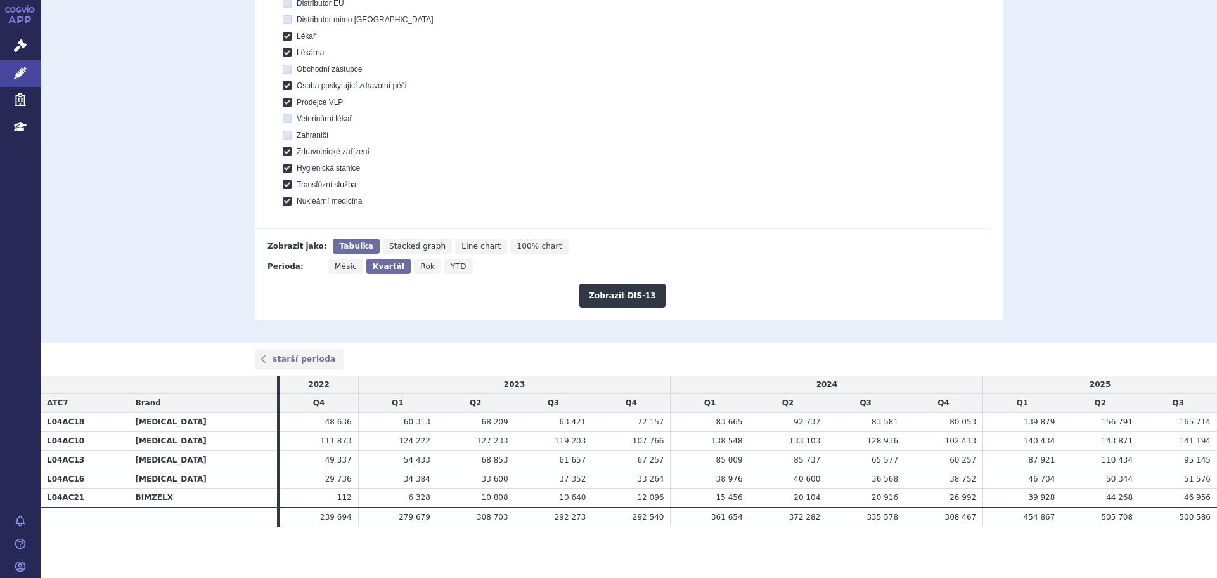
drag, startPoint x: 58, startPoint y: 437, endPoint x: 1204, endPoint y: 444, distance: 1146.2
click at [1204, 444] on tr "L04AC10 [MEDICAL_DATA] 111 873 124 222 127 233 119 203 107 766" at bounding box center [629, 441] width 1177 height 19
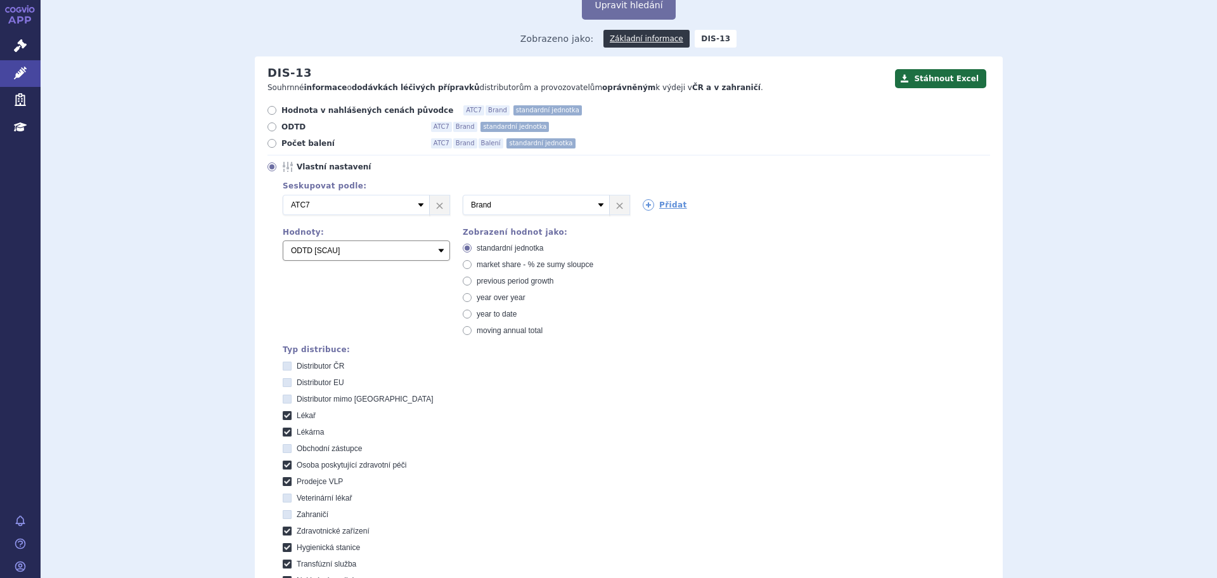
scroll to position [79, 0]
click at [369, 255] on select "Počet balení Hodnota v nahlášených cenách původce [DIS-13] Hodnota v maximálníc…" at bounding box center [366, 251] width 167 height 20
select select "scauMaxReimbursement1"
click at [283, 242] on select "Počet balení Hodnota v nahlášených cenách původce [DIS-13] Hodnota v maximálníc…" at bounding box center [366, 251] width 167 height 20
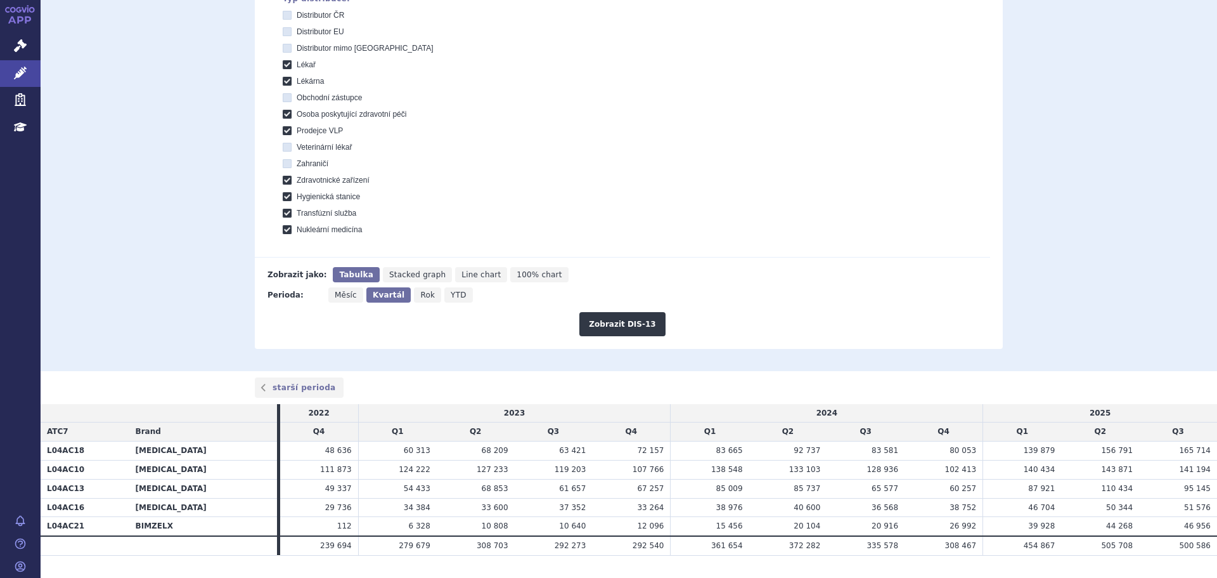
scroll to position [460, 0]
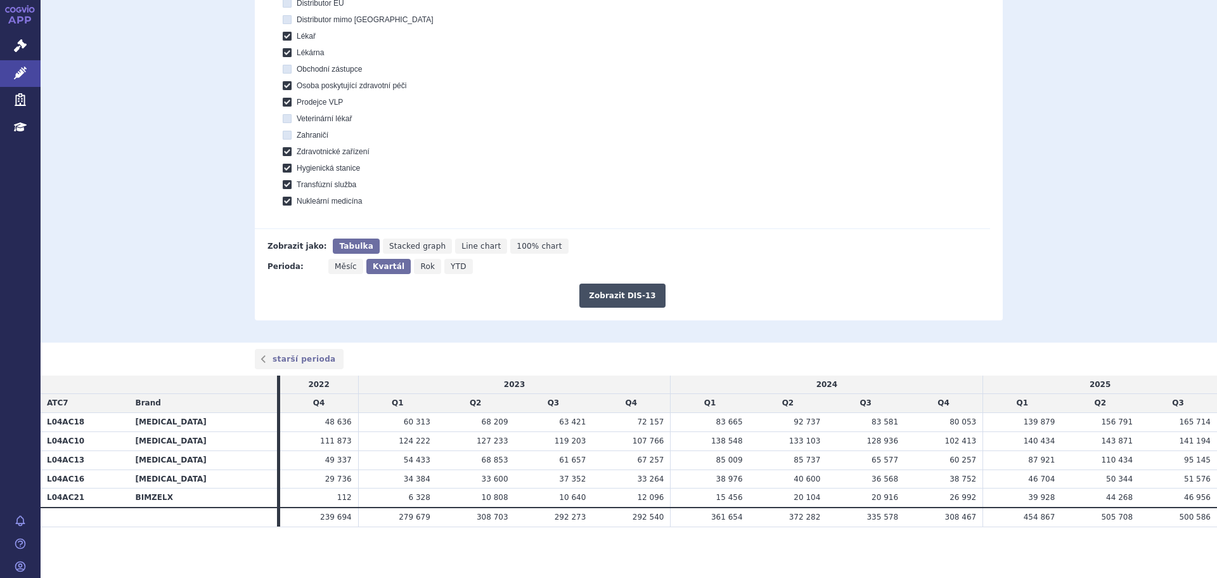
click at [615, 299] on button "Zobrazit DIS-13" at bounding box center [622, 295] width 86 height 24
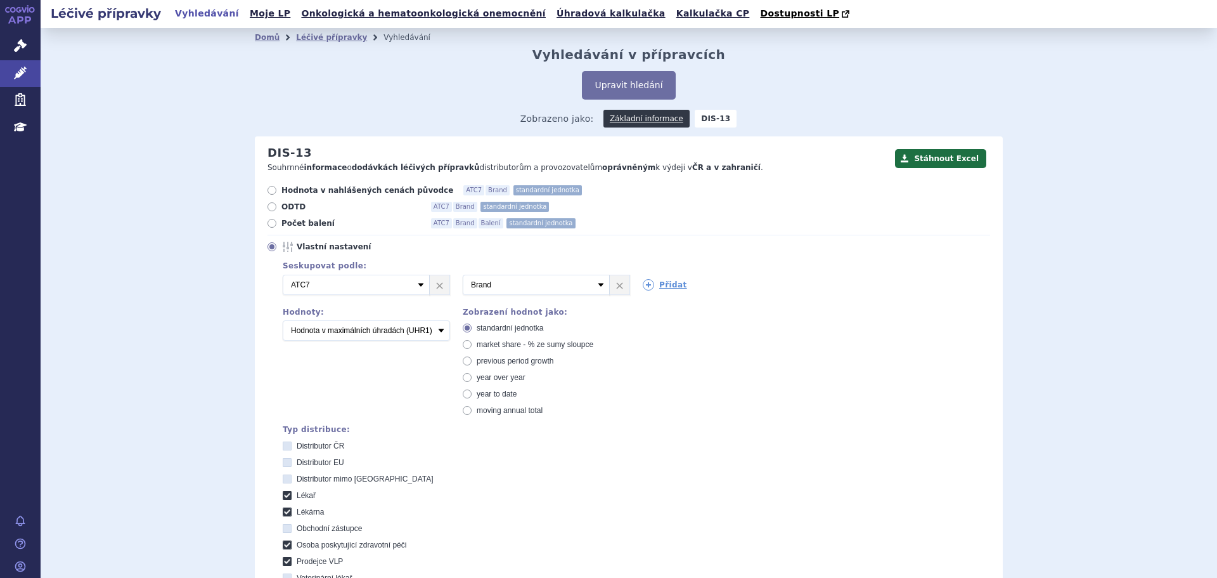
scroll to position [460, 0]
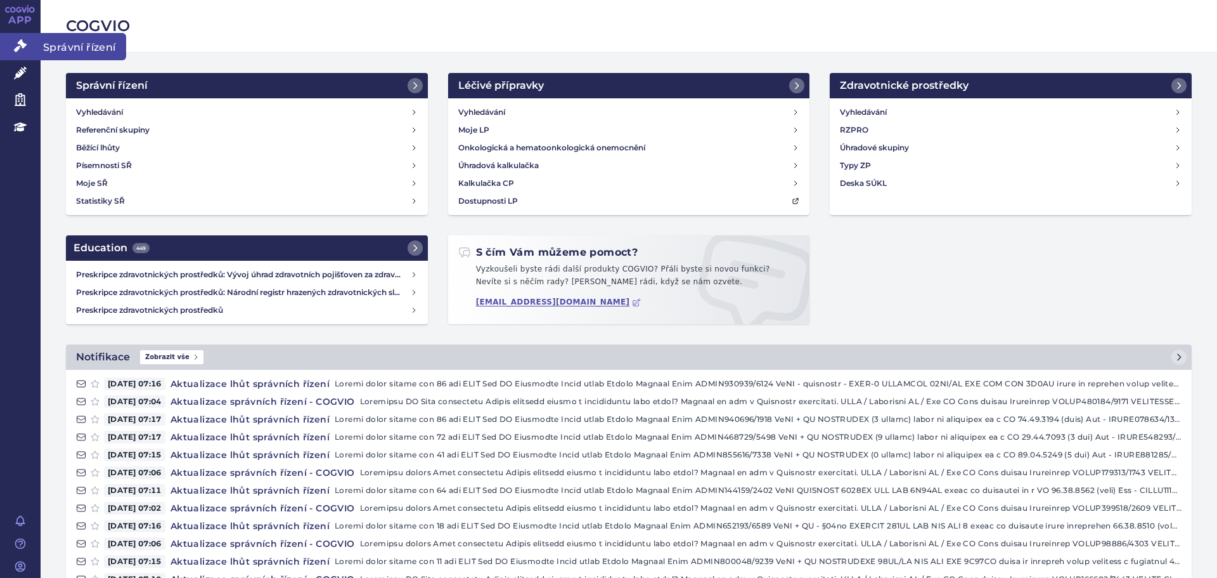
click at [11, 44] on link "Správní řízení" at bounding box center [20, 46] width 41 height 27
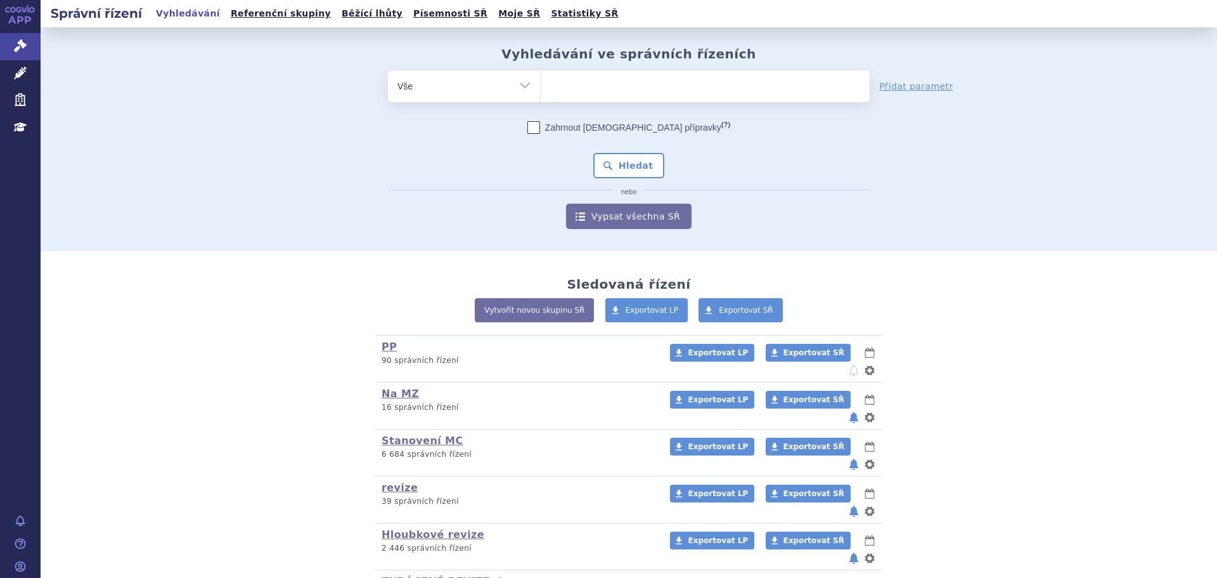
click at [486, 95] on select "Vše Spisová značka Typ SŘ Přípravek/SUKL kód Účastník/Držitel" at bounding box center [464, 84] width 152 height 29
select select "filter-atc-group"
click at [388, 70] on select "Vše Spisová značka Typ SŘ Přípravek/SUKL kód Účastník/Držitel" at bounding box center [464, 84] width 152 height 29
click at [572, 92] on ul at bounding box center [705, 83] width 329 height 27
click at [541, 92] on select at bounding box center [540, 86] width 1 height 32
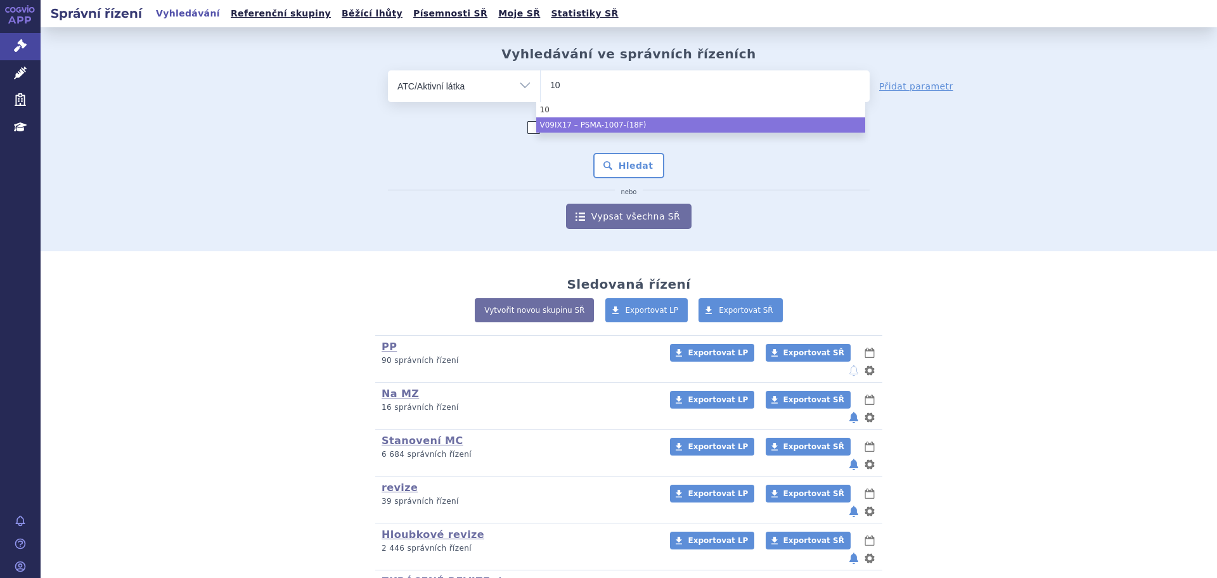
type input "10"
select select "V09IX17"
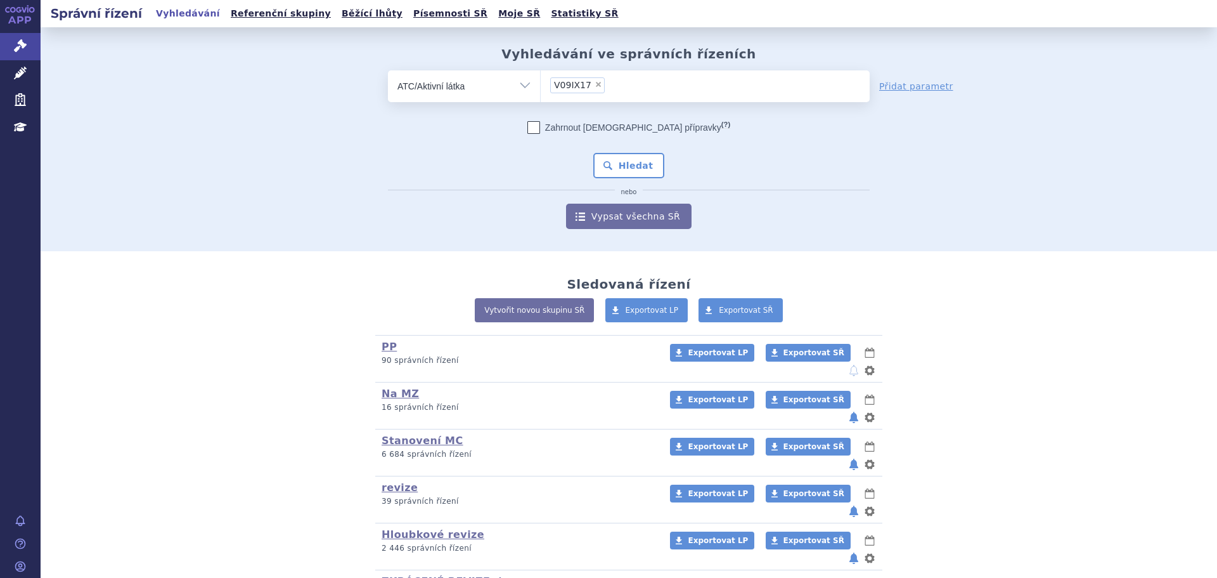
click at [455, 79] on select "Vše Spisová značka Typ SŘ Přípravek/SUKL kód Účastník/Držitel" at bounding box center [464, 84] width 152 height 29
click at [455, 92] on select "Vše Spisová značka Typ SŘ Přípravek/SUKL kód Účastník/Držitel" at bounding box center [464, 84] width 152 height 29
select select "filter-reference-group"
click at [388, 70] on select "Vše Spisová značka Typ SŘ Přípravek/SUKL kód Účastník/Držitel" at bounding box center [464, 84] width 152 height 29
click at [607, 94] on ul at bounding box center [705, 83] width 329 height 27
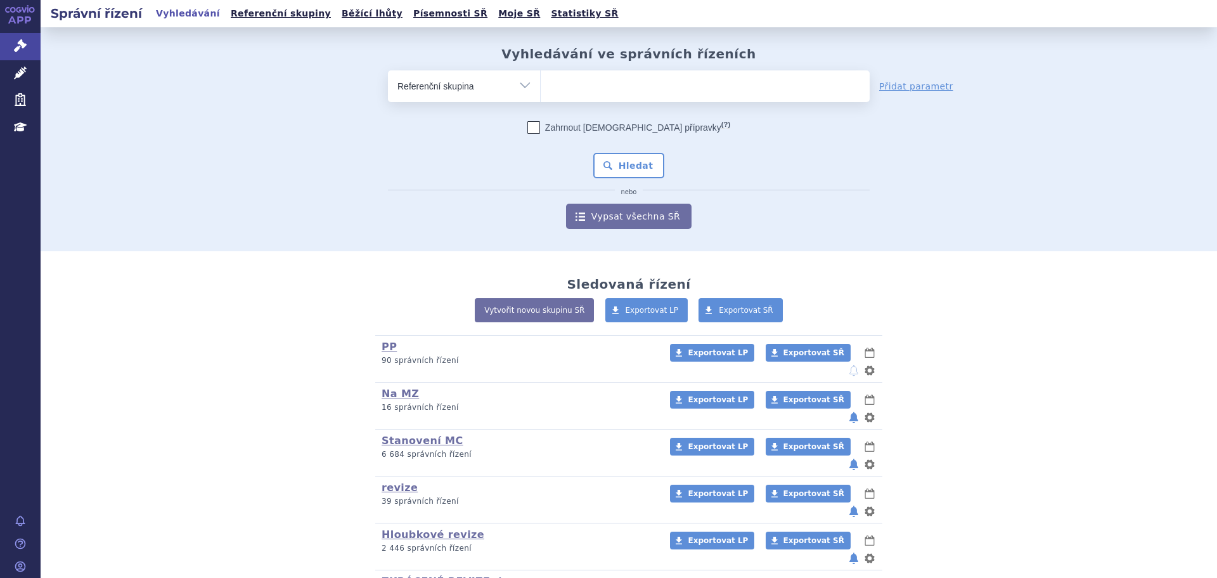
click at [541, 94] on select at bounding box center [540, 86] width 1 height 32
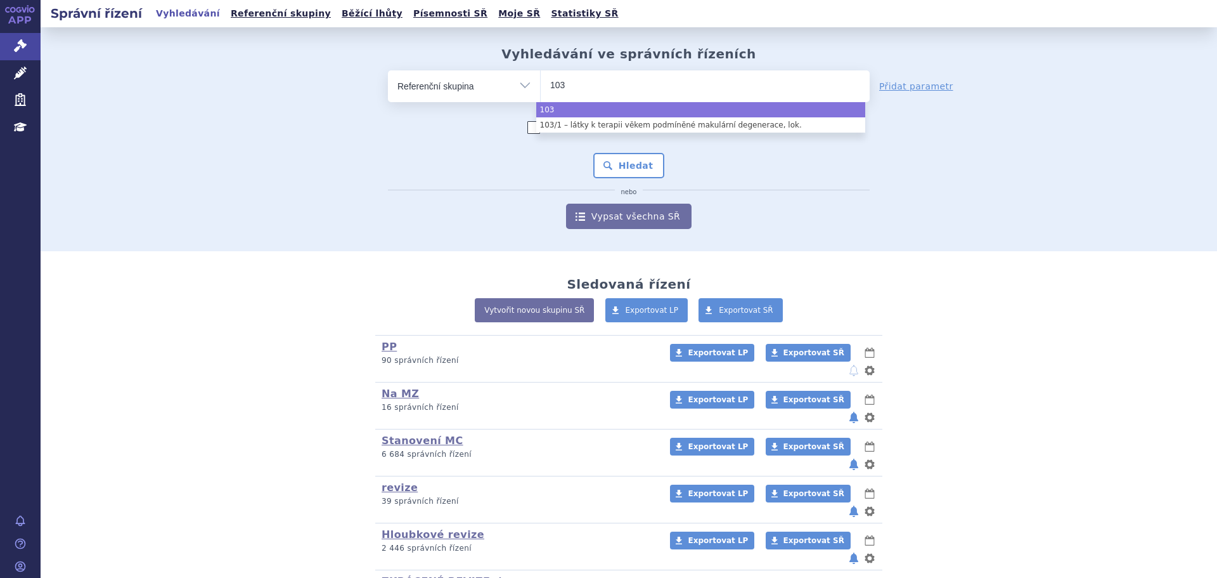
type input "103"
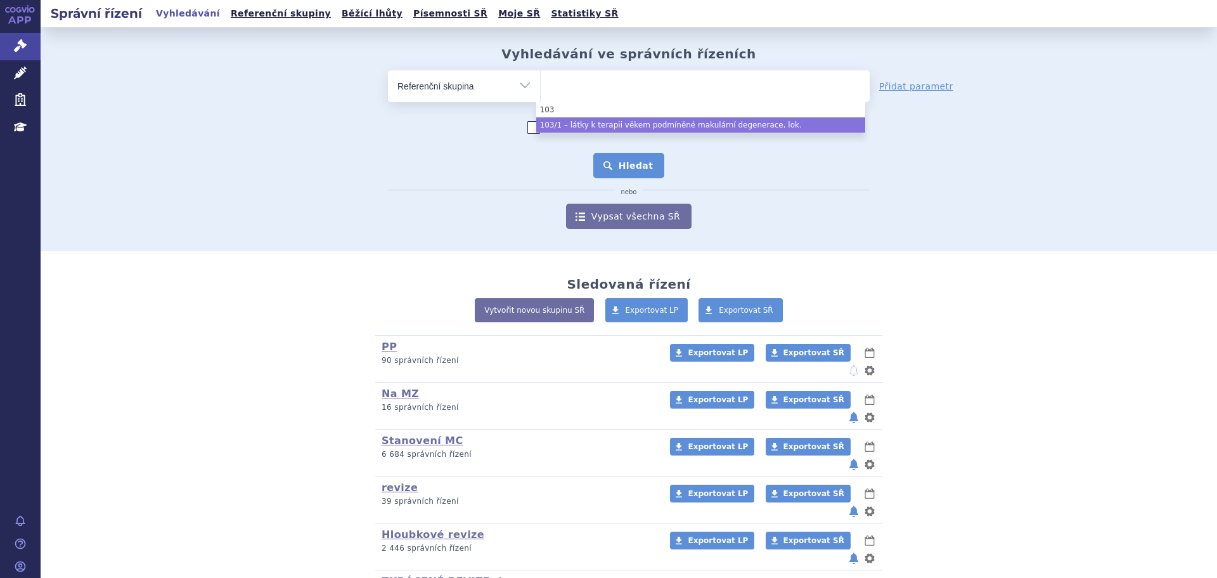
select select "826ba73b-c3b0-4b11-87f9-a0145bbaf310"
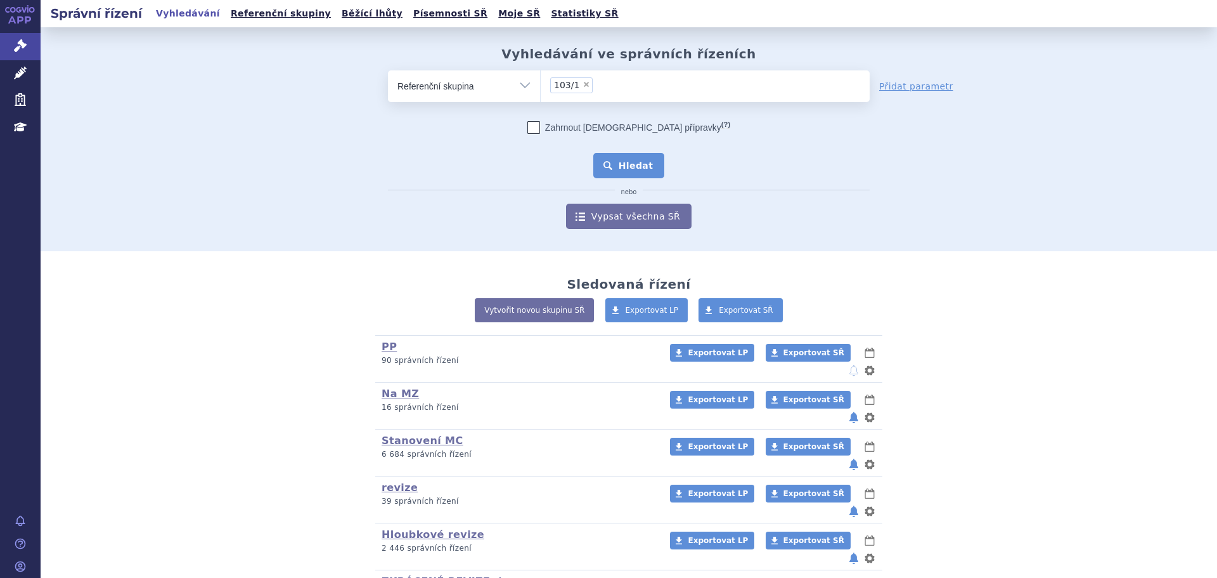
click at [638, 169] on button "Hledat" at bounding box center [629, 165] width 72 height 25
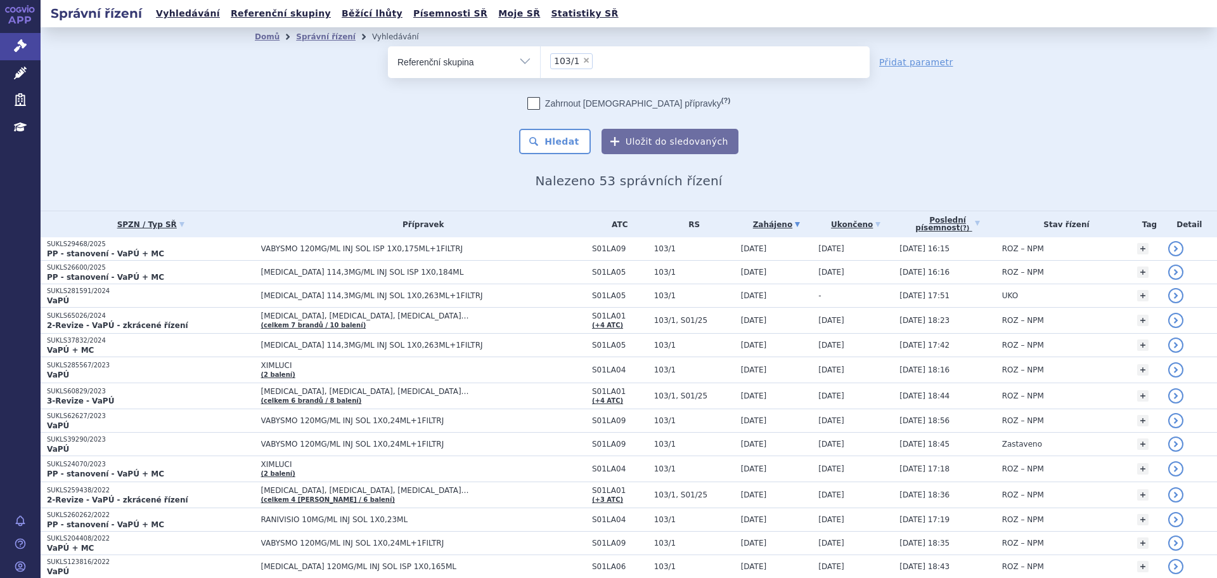
click at [527, 63] on select "Vše Spisová značka Typ SŘ Přípravek/SUKL kód Účastník/Držitel" at bounding box center [464, 60] width 152 height 29
click at [388, 46] on select "Vše Spisová značka Typ SŘ Přípravek/SUKL kód Účastník/Držitel" at bounding box center [464, 60] width 152 height 29
click at [600, 67] on ul at bounding box center [705, 59] width 329 height 27
click at [541, 67] on select at bounding box center [540, 62] width 1 height 32
click at [502, 72] on select "Vše Spisová značka Typ SŘ Přípravek/SUKL kód Účastník/Držitel" at bounding box center [464, 60] width 152 height 29
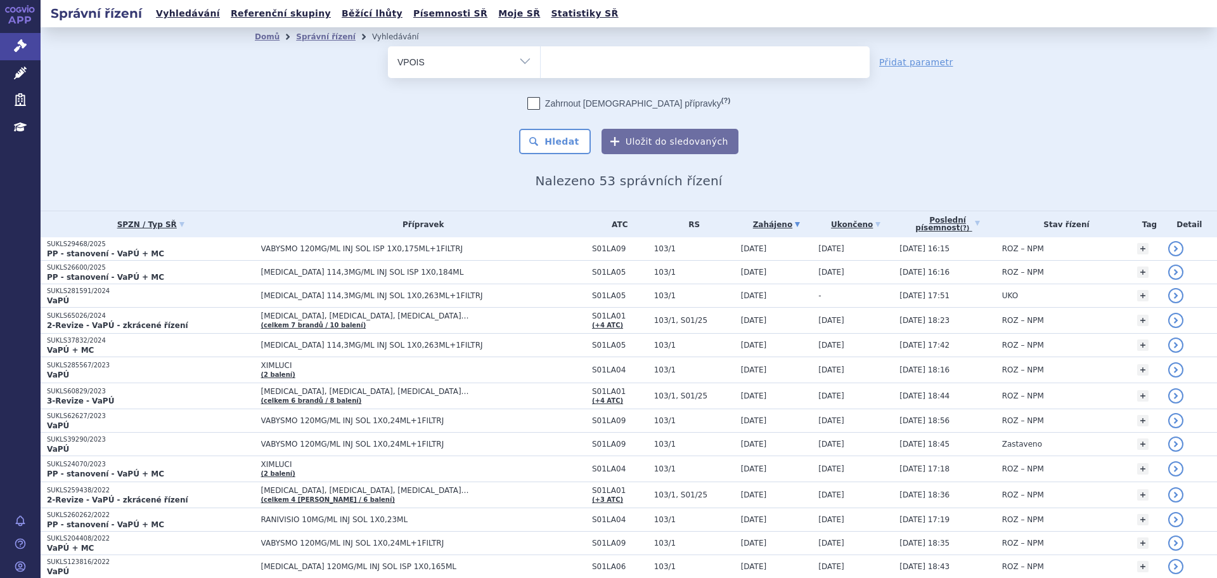
click at [388, 46] on select "Vše Spisová značka Typ SŘ Přípravek/SUKL kód Účastník/Držitel" at bounding box center [464, 60] width 152 height 29
click at [493, 75] on select "Vše Spisová značka Typ SŘ Přípravek/SUKL kód Účastník/Držitel" at bounding box center [464, 60] width 152 height 29
select select "filter-atc-group"
click at [388, 46] on select "Vše Spisová značka Typ SŘ Přípravek/SUKL kód Účastník/Držitel" at bounding box center [464, 60] width 152 height 29
click at [594, 62] on ul at bounding box center [705, 59] width 329 height 27
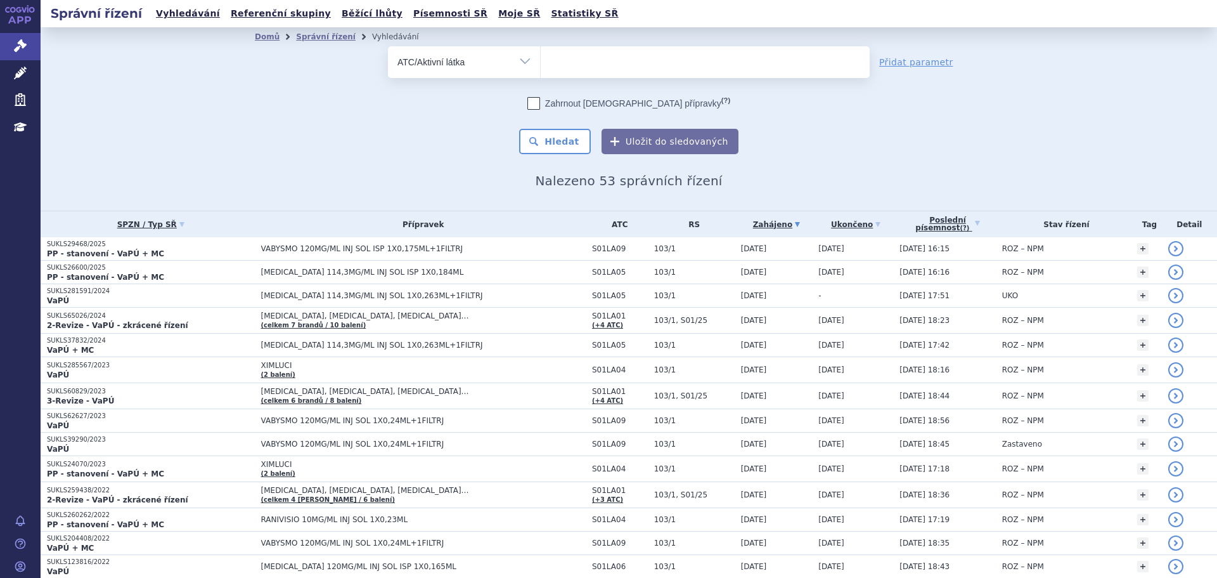
click at [541, 62] on select at bounding box center [540, 62] width 1 height 32
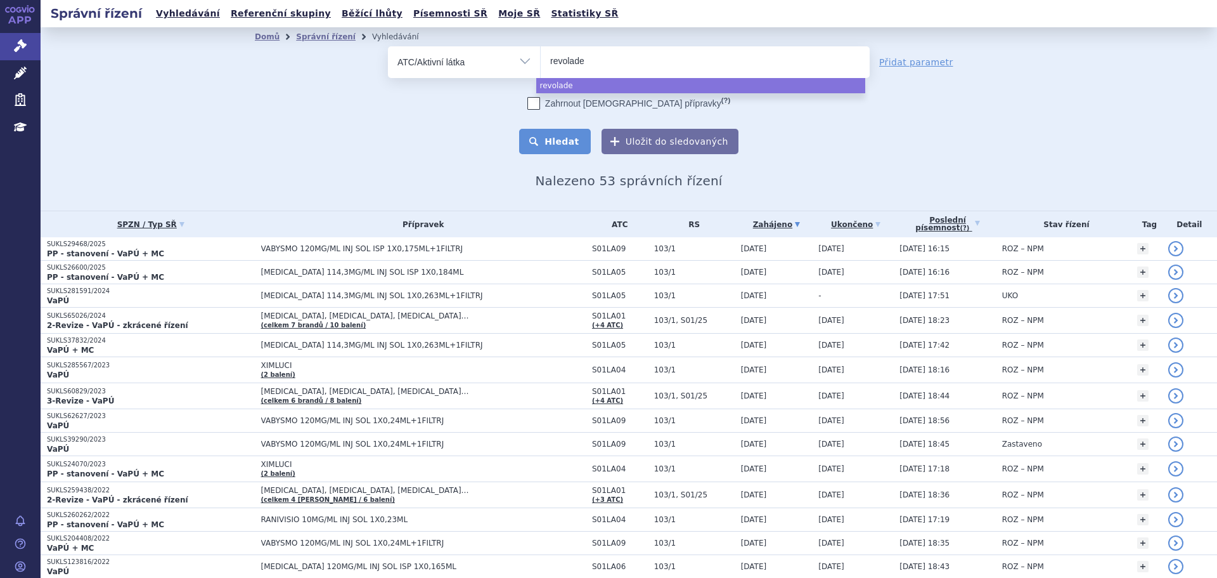
type input "revolade"
click at [569, 132] on button "Hledat" at bounding box center [555, 141] width 72 height 25
select select "revolade"
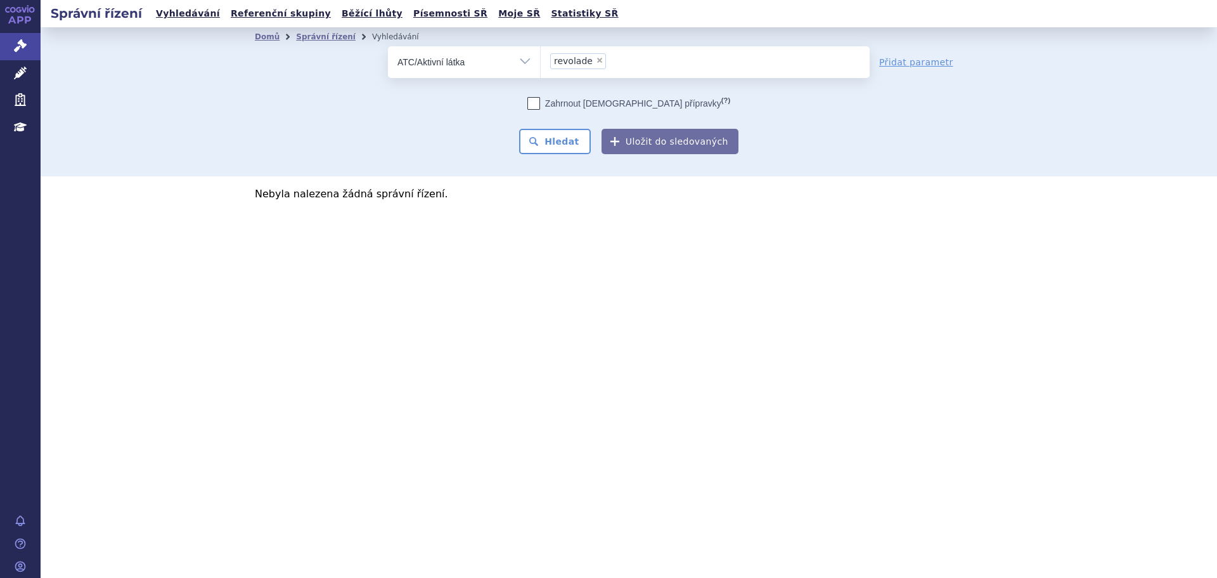
click at [498, 62] on select "Vše Spisová značka Typ SŘ Přípravek/SUKL kód Účastník/Držitel" at bounding box center [464, 60] width 152 height 29
select select "filter-all"
click at [388, 46] on select "Vše Spisová značka Typ SŘ Přípravek/SUKL kód Účastník/Držitel" at bounding box center [464, 60] width 152 height 29
click at [583, 61] on ul at bounding box center [705, 59] width 329 height 27
click at [541, 61] on select at bounding box center [540, 62] width 1 height 32
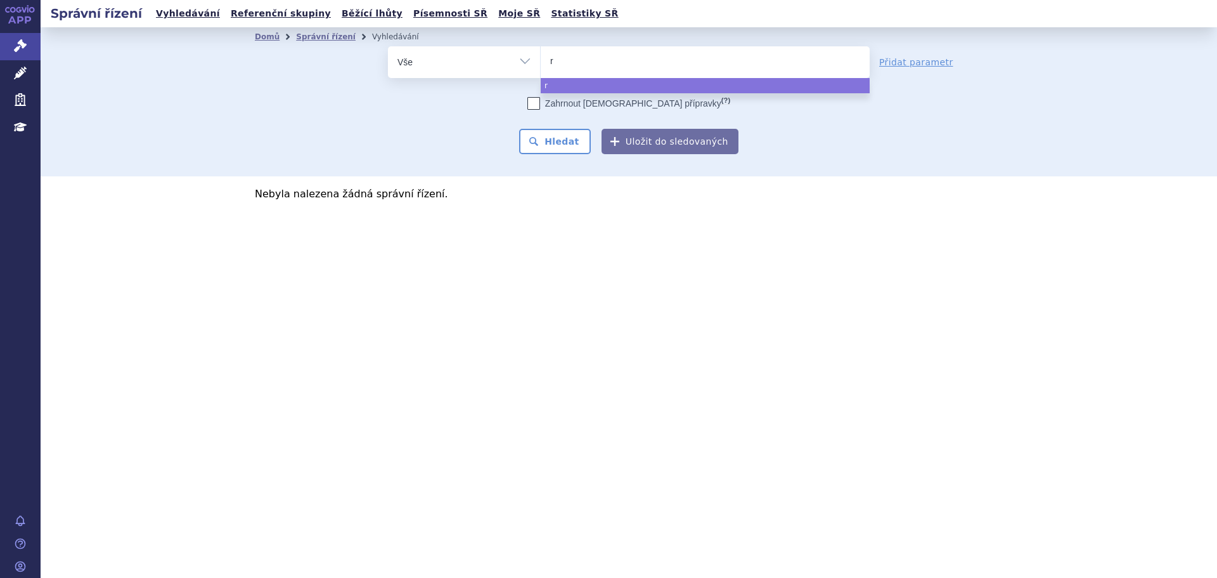
type input "re"
type input "revo"
type input "revola"
type input "revolad"
type input "revolade"
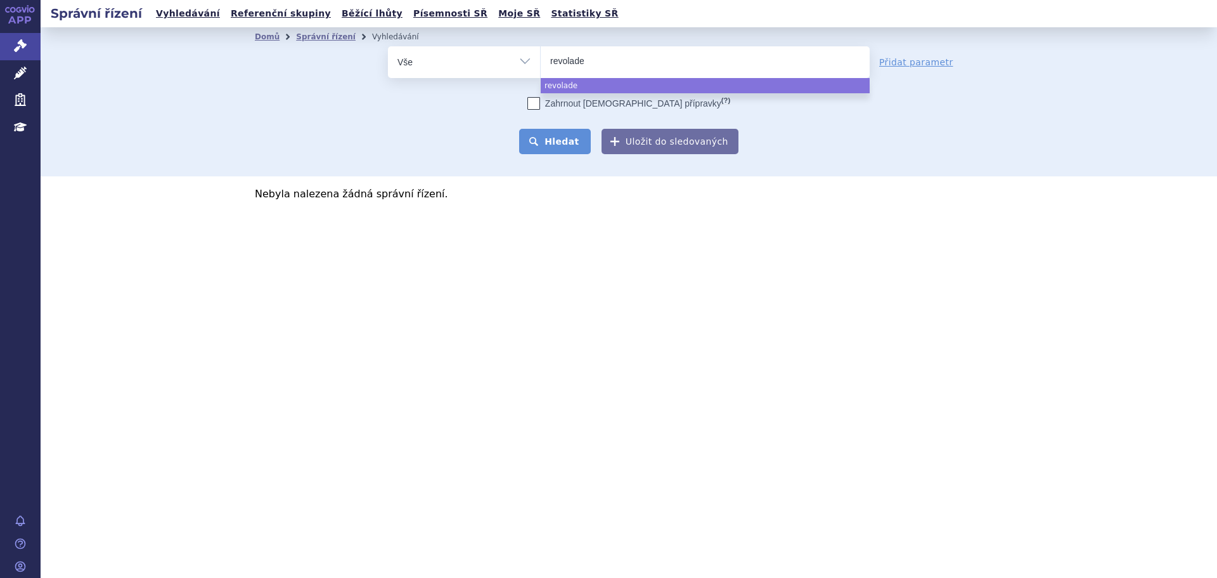
select select "revolade"
click at [551, 136] on button "Hledat" at bounding box center [555, 141] width 72 height 25
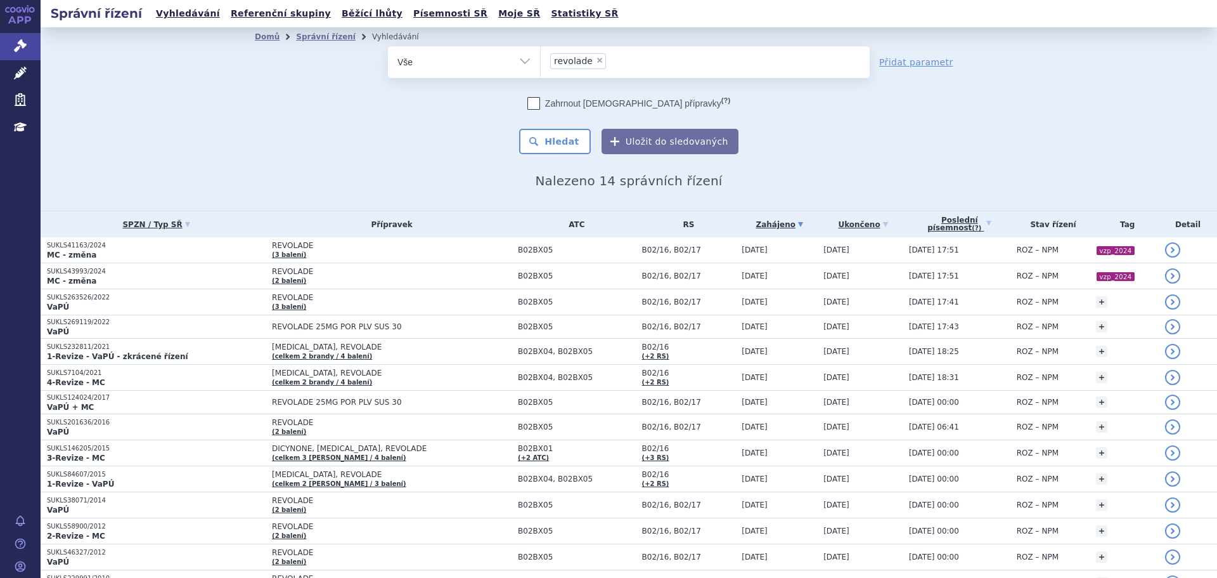
click at [596, 63] on span "×" at bounding box center [600, 60] width 8 height 8
click at [541, 63] on select "revolade" at bounding box center [540, 62] width 1 height 32
select select
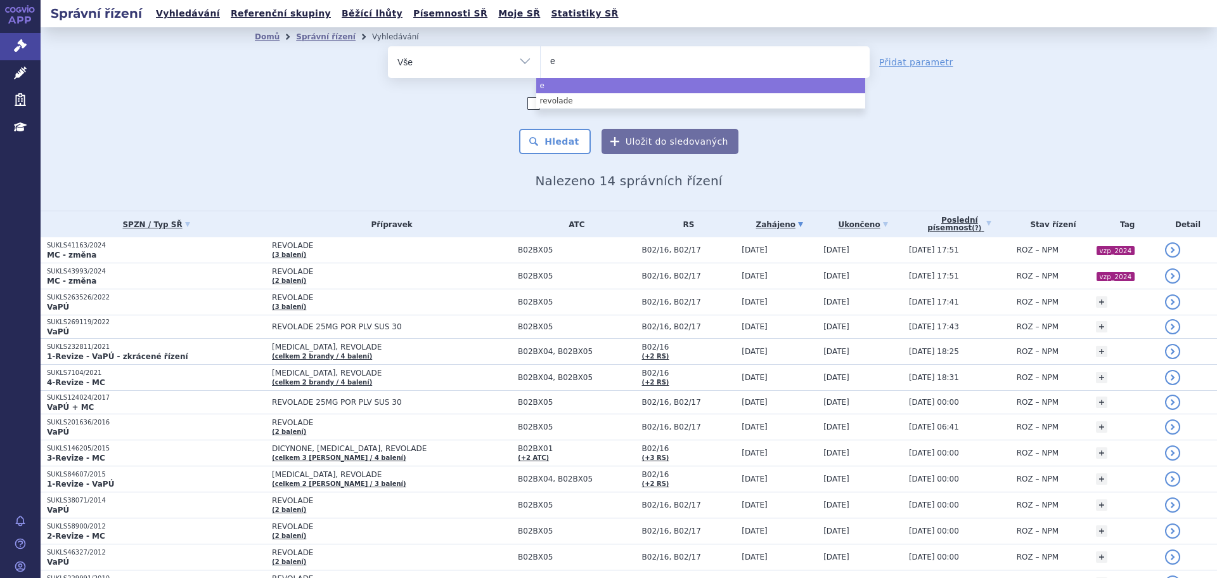
type input "el"
type input "[PERSON_NAME]"
type input "eliq"
type input "eliqui"
type input "[MEDICAL_DATA]"
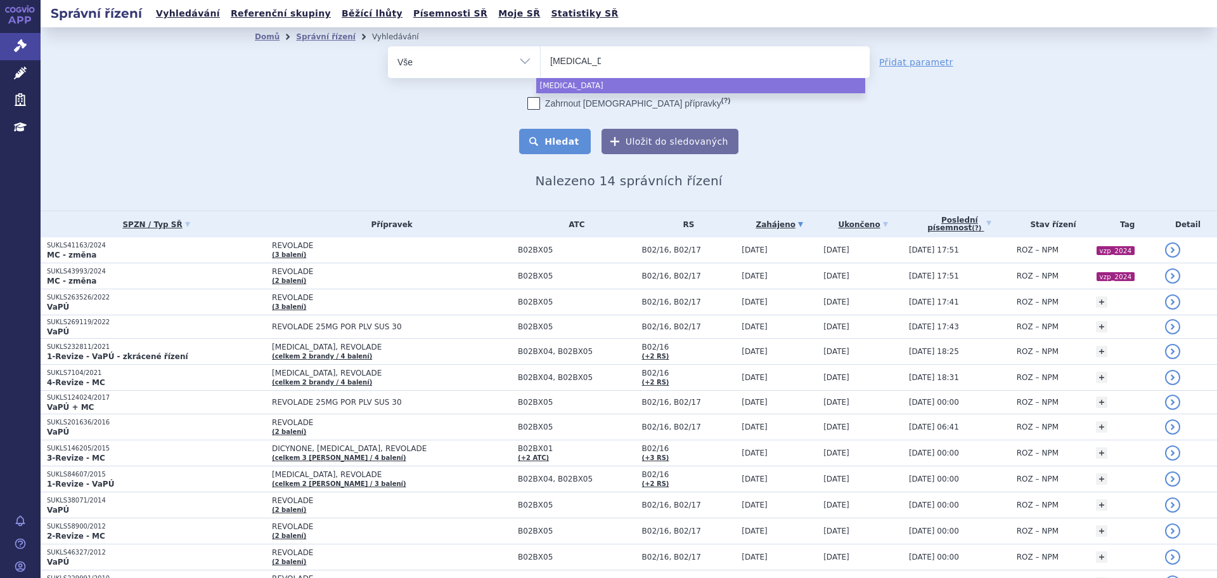
select select "eliquis"
click at [548, 133] on button "Hledat" at bounding box center [555, 141] width 72 height 25
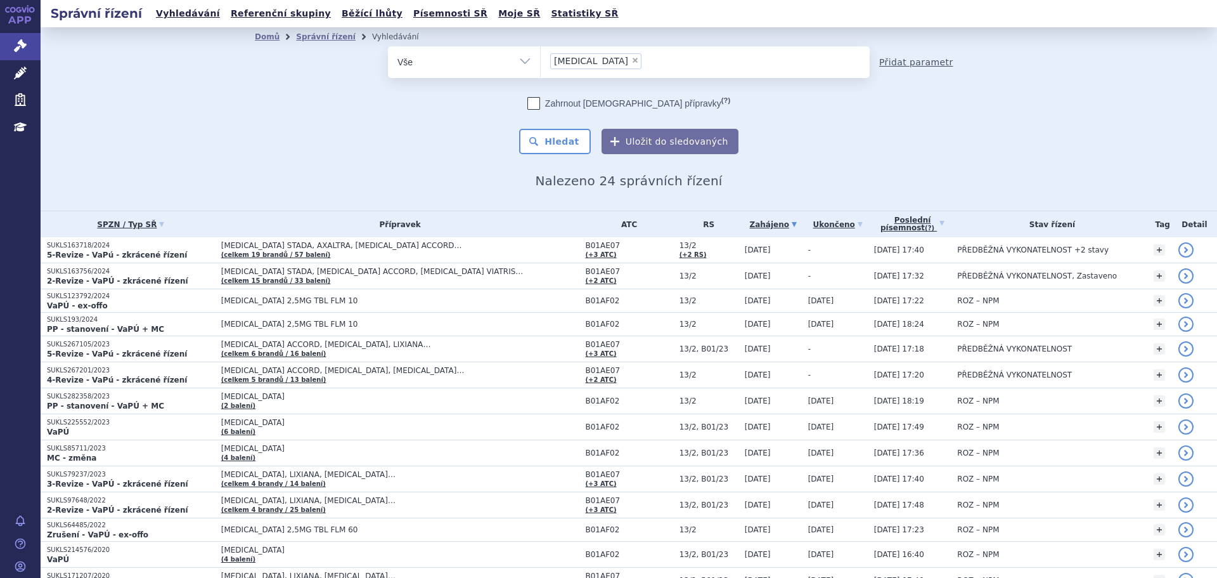
click at [910, 59] on link "Přidat parametr" at bounding box center [916, 62] width 74 height 13
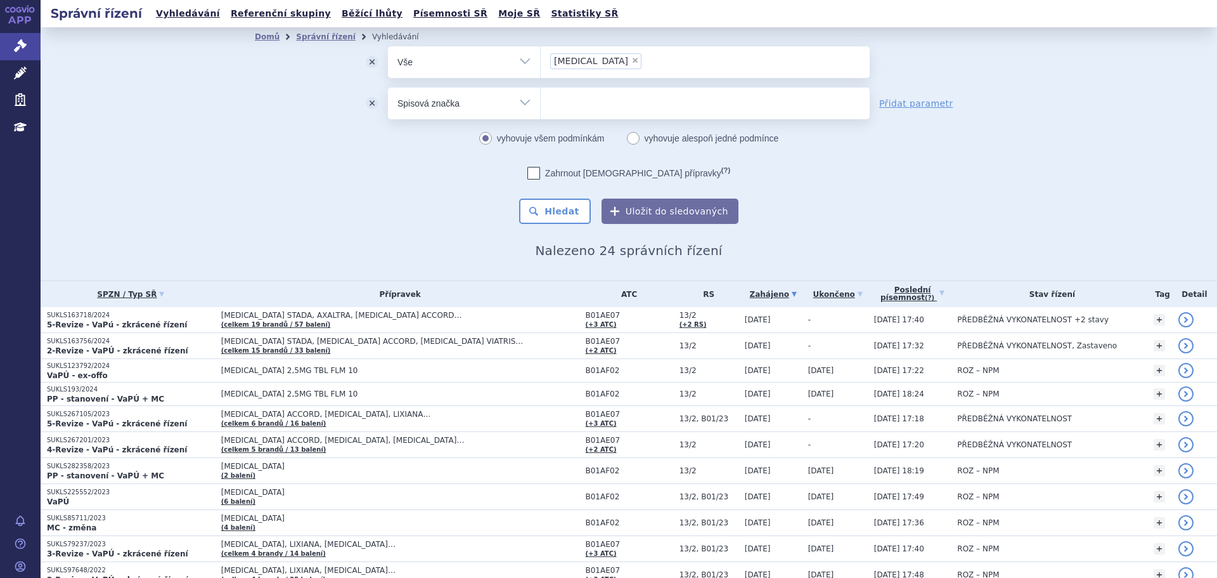
click at [491, 105] on select "Vše Spisová značka Typ SŘ Přípravek/SUKL kód Účastník/Držitel" at bounding box center [464, 101] width 152 height 29
select select "filter-procedure-product-status"
click at [388, 87] on select "Vše Spisová značka Typ SŘ Přípravek/SUKL kód Účastník/Držitel" at bounding box center [464, 101] width 152 height 29
click at [574, 96] on ul at bounding box center [705, 100] width 329 height 27
click at [541, 96] on select at bounding box center [540, 103] width 1 height 32
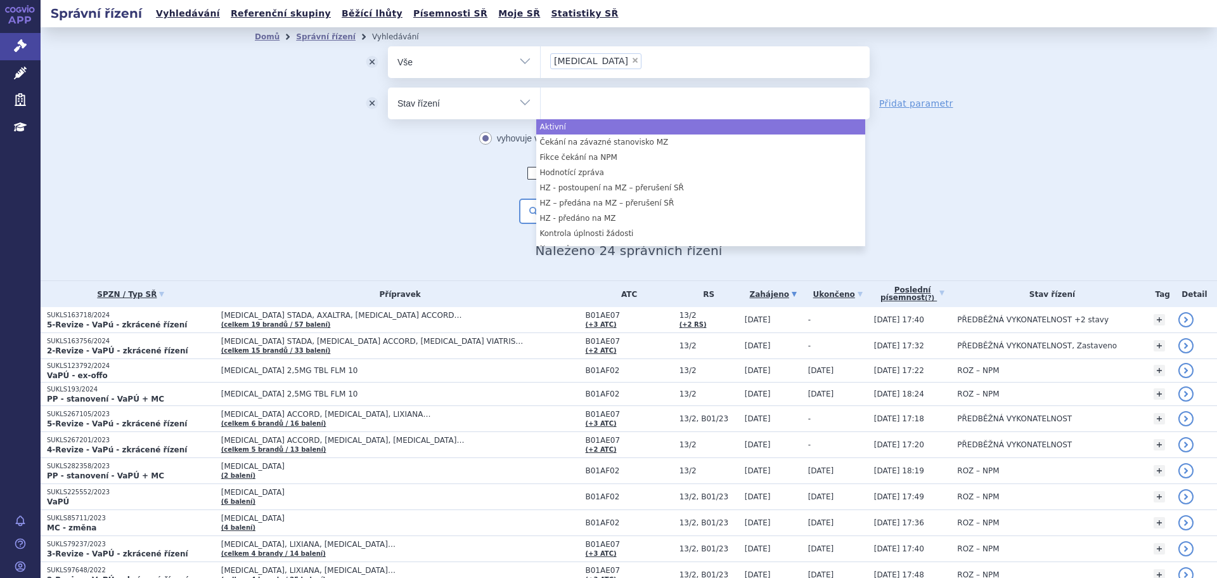
select select "a0d16f3a-7c3c-49b9-bbbf-43dbf2e58536"
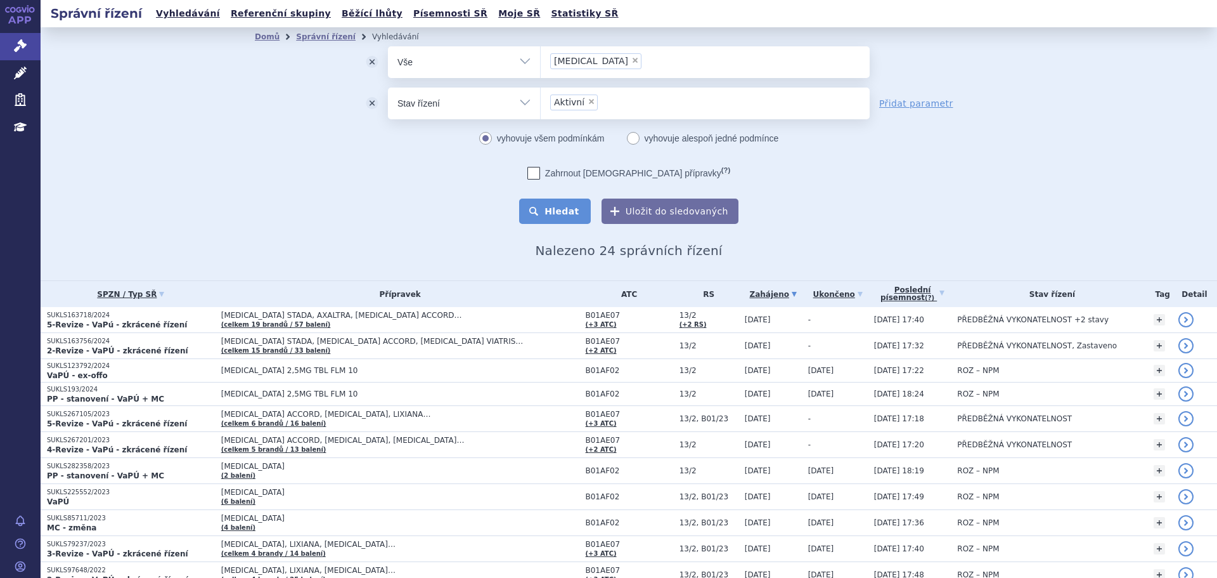
click at [557, 214] on button "Hledat" at bounding box center [555, 210] width 72 height 25
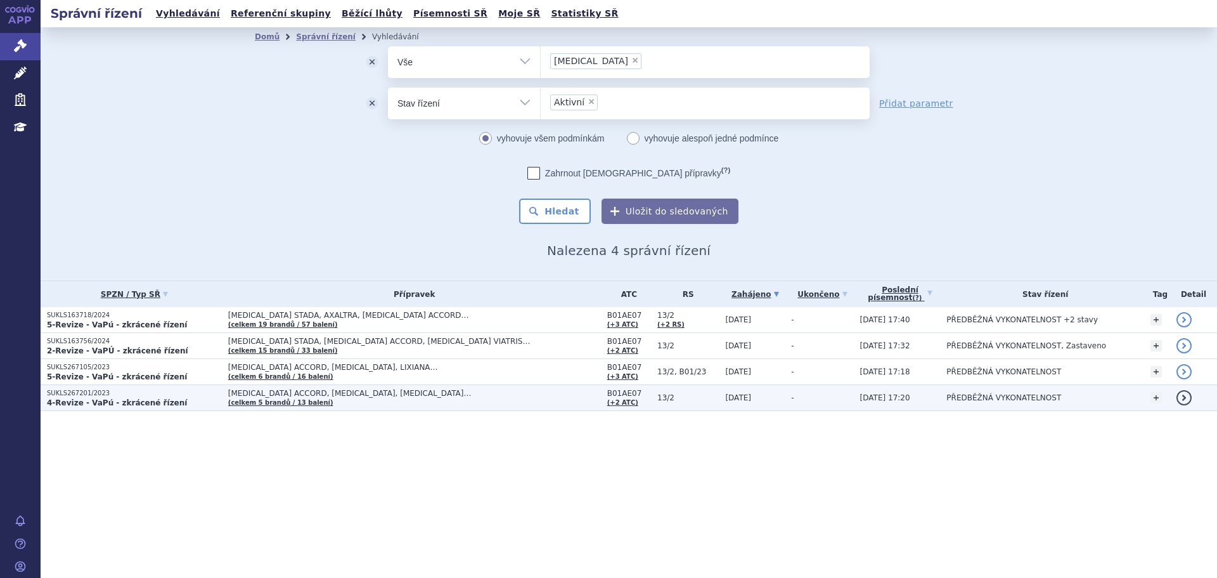
click at [406, 400] on td "[MEDICAL_DATA] ACCORD, [MEDICAL_DATA], [MEDICAL_DATA]… (celkem 5 brandů / 13 ba…" at bounding box center [411, 398] width 379 height 26
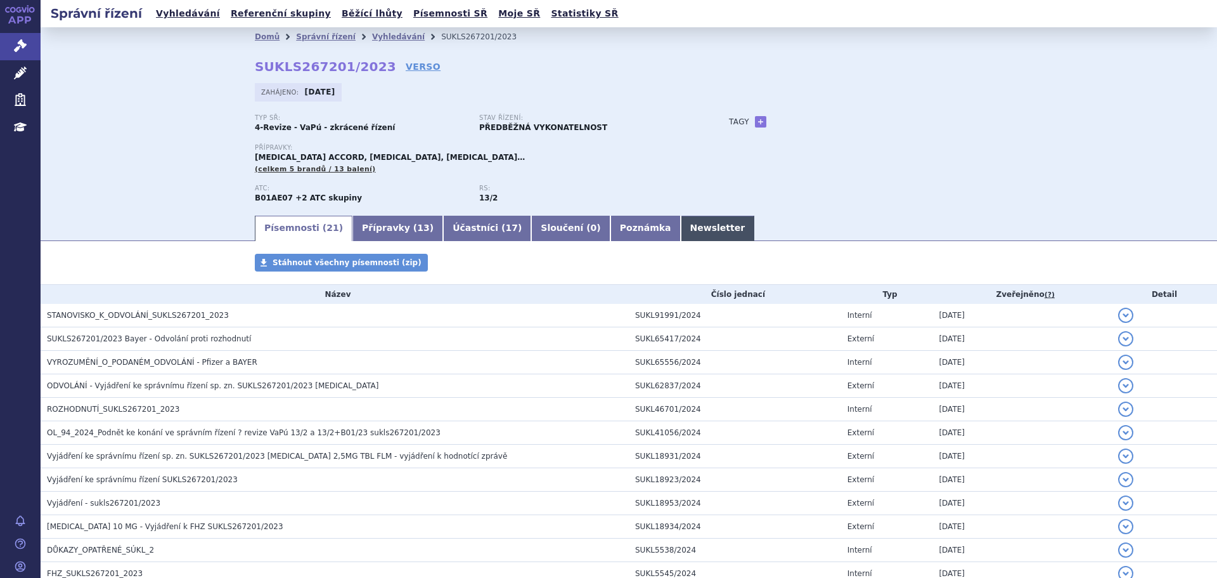
click at [681, 238] on link "Newsletter" at bounding box center [718, 228] width 74 height 25
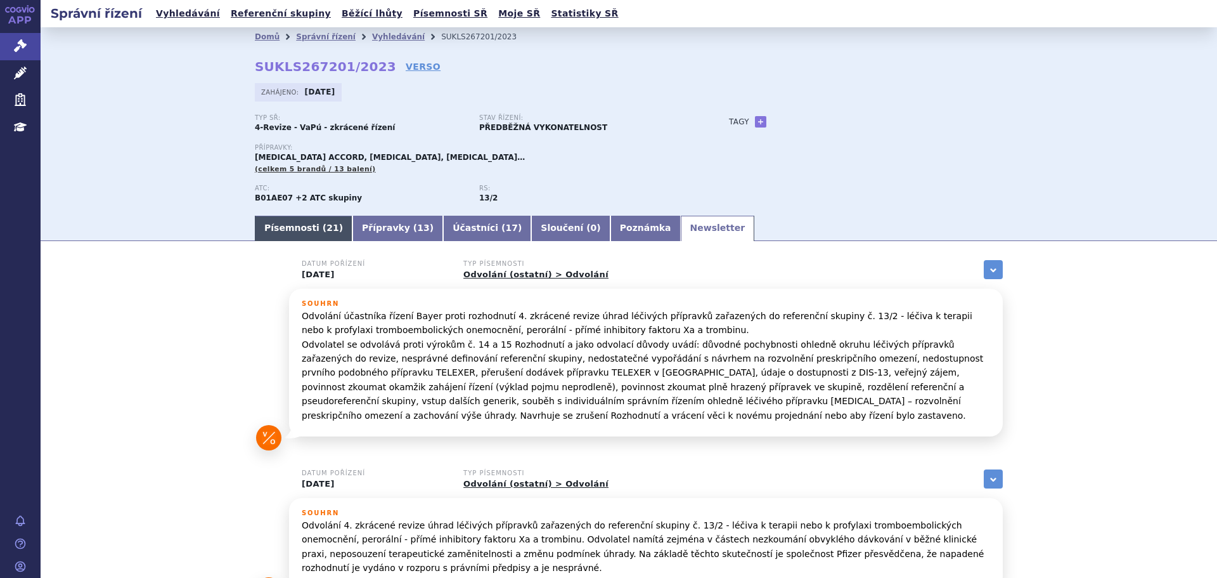
click at [309, 230] on link "Písemnosti ( 21 )" at bounding box center [304, 228] width 98 height 25
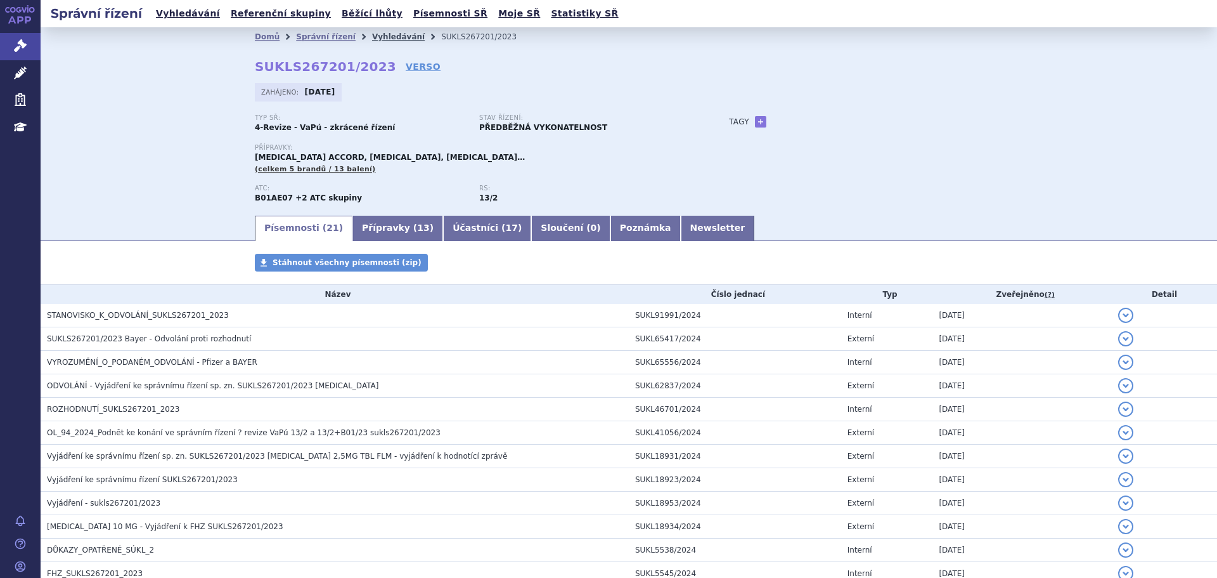
click at [372, 34] on link "Vyhledávání" at bounding box center [398, 36] width 53 height 9
